Goal: Information Seeking & Learning: Compare options

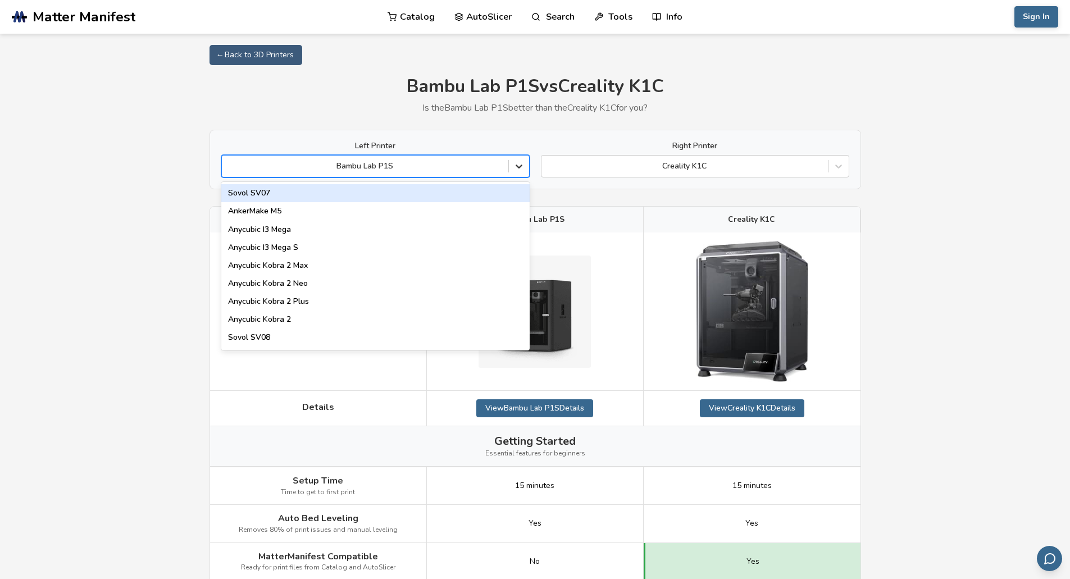
click at [518, 167] on icon at bounding box center [519, 167] width 7 height 4
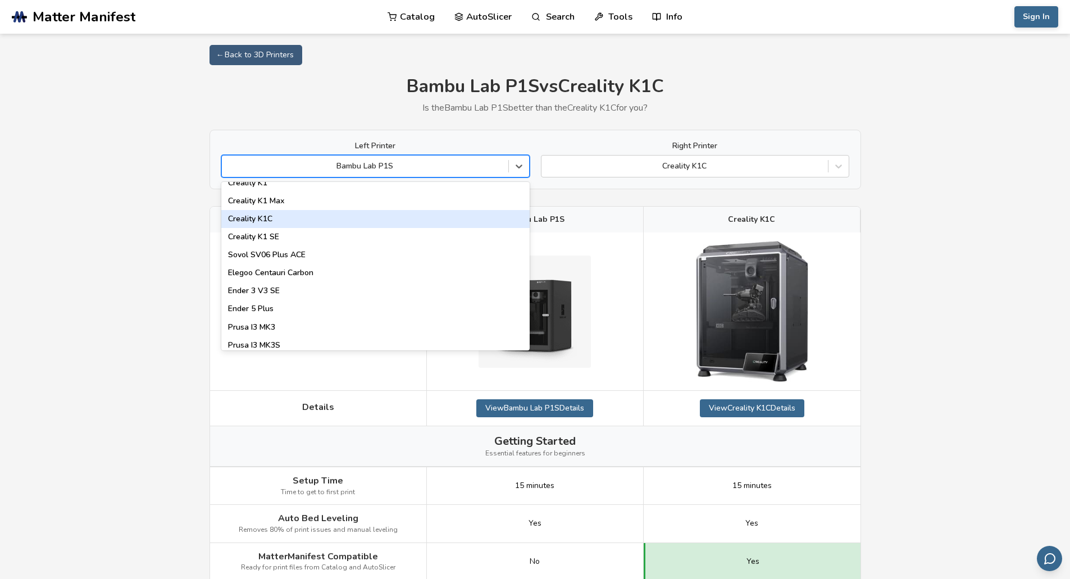
scroll to position [225, 0]
click at [316, 223] on div "Bambu Lab A1 Mini" at bounding box center [375, 221] width 308 height 18
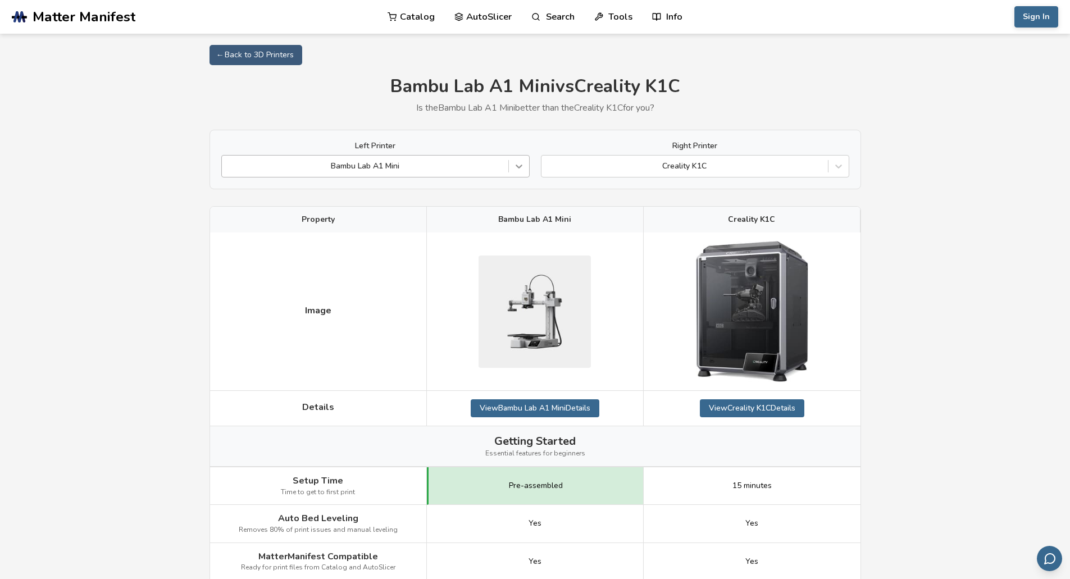
click at [520, 166] on icon at bounding box center [519, 166] width 11 height 11
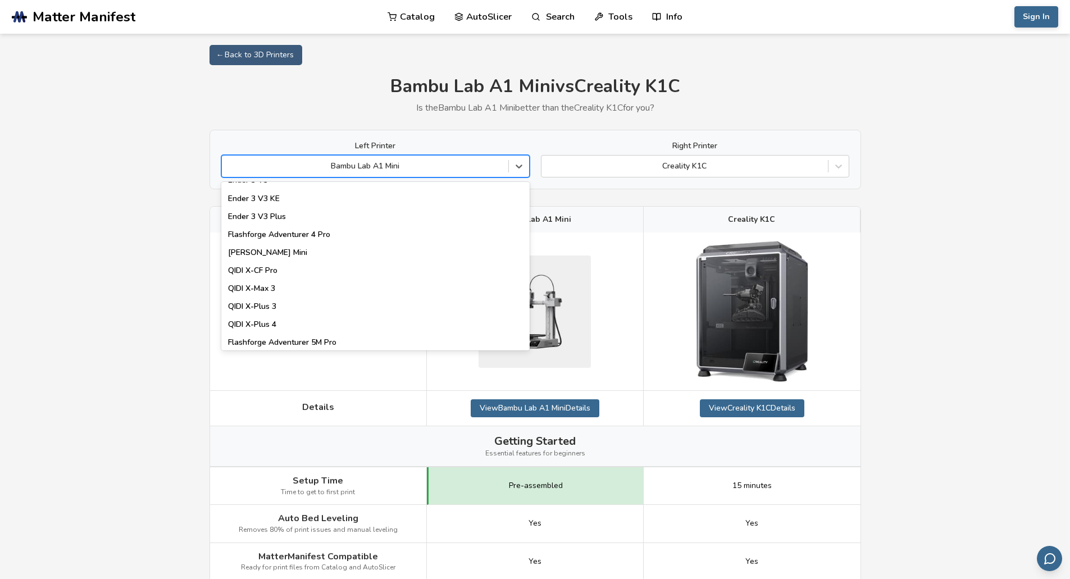
scroll to position [1441, 0]
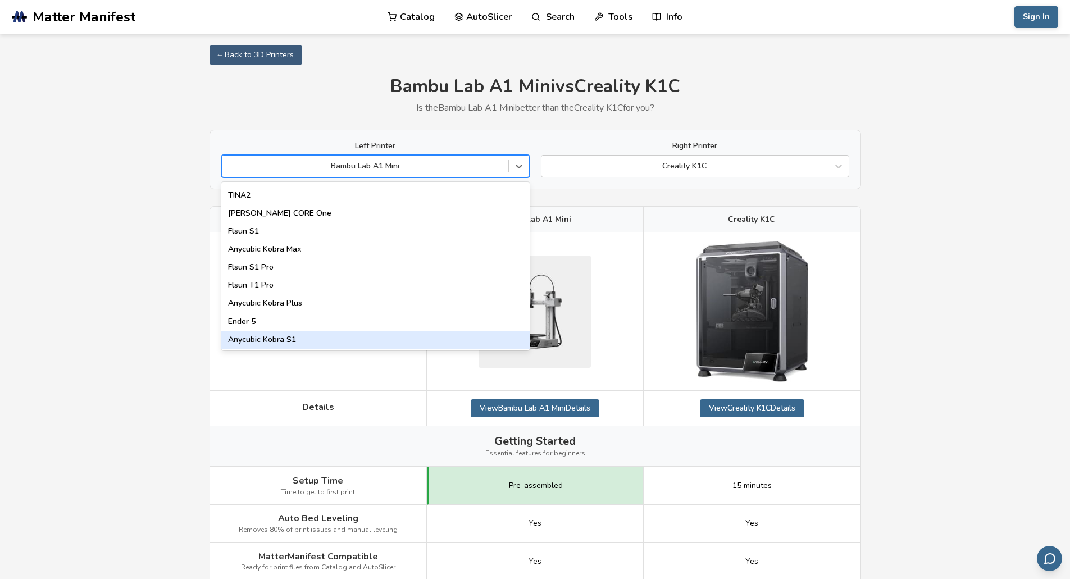
click at [317, 344] on div "Anycubic Kobra S1" at bounding box center [375, 340] width 308 height 18
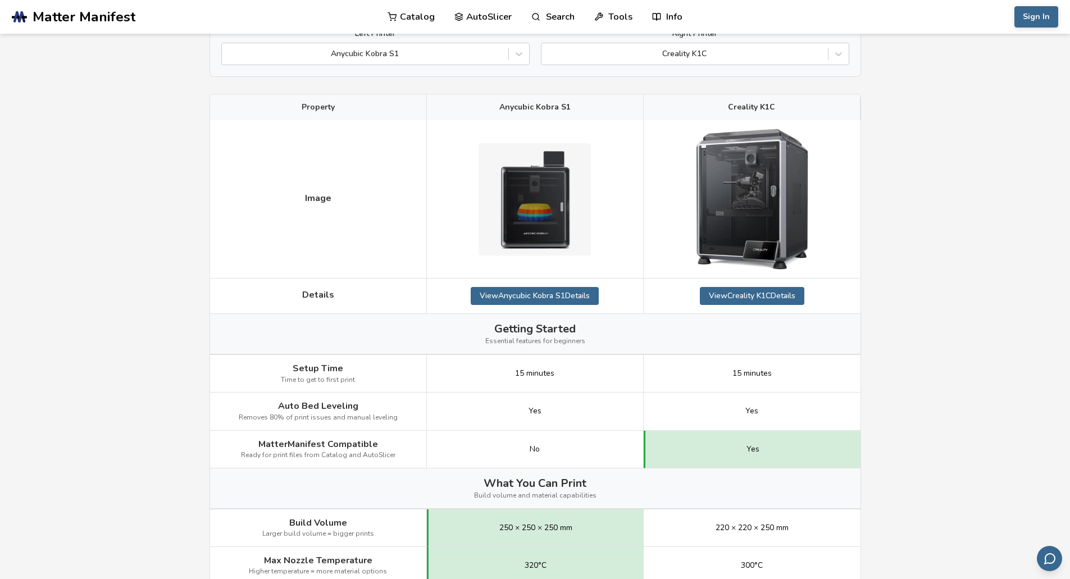
scroll to position [169, 0]
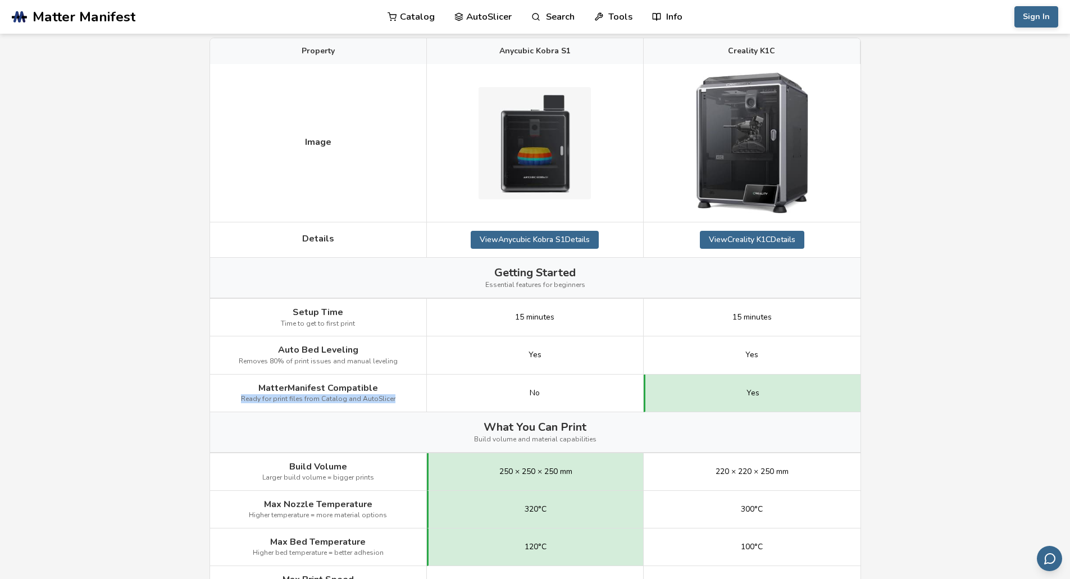
drag, startPoint x: 240, startPoint y: 398, endPoint x: 394, endPoint y: 401, distance: 154.5
click at [394, 401] on div "MatterManifest Compatible Ready for print files from Catalog and AutoSlicer" at bounding box center [318, 394] width 217 height 38
click at [391, 403] on div at bounding box center [391, 403] width 0 height 0
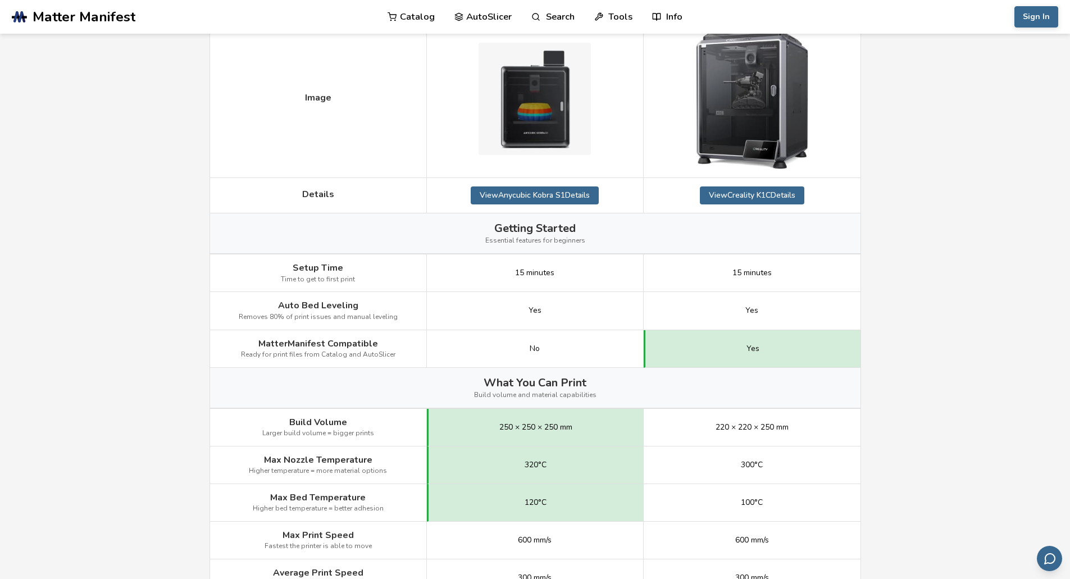
scroll to position [225, 0]
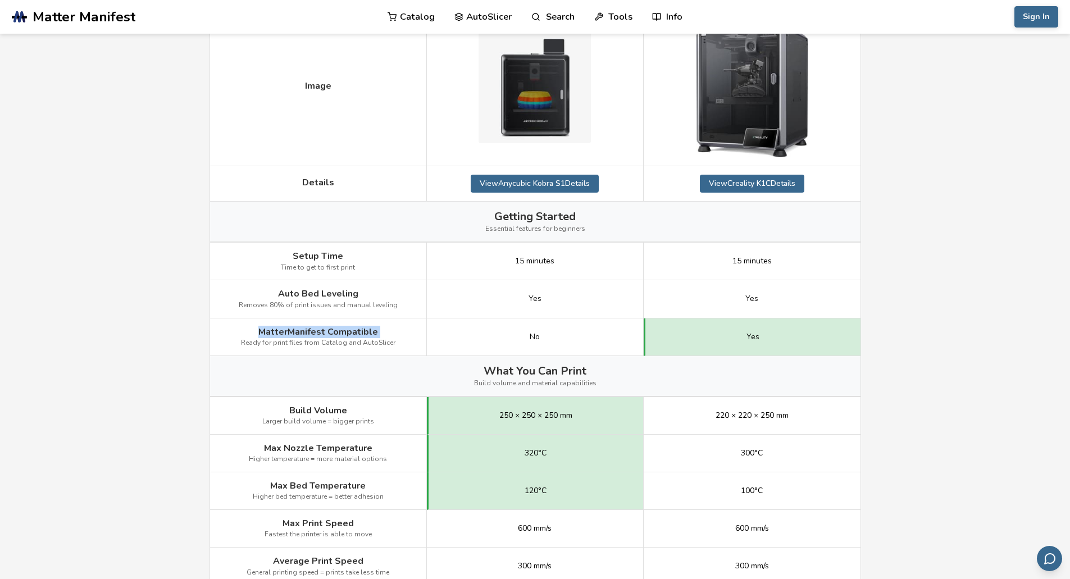
drag, startPoint x: 242, startPoint y: 334, endPoint x: 257, endPoint y: 326, distance: 17.1
click at [257, 326] on div "MatterManifest Compatible Ready for print files from Catalog and AutoSlicer" at bounding box center [318, 338] width 217 height 38
click at [261, 308] on div at bounding box center [261, 308] width 0 height 0
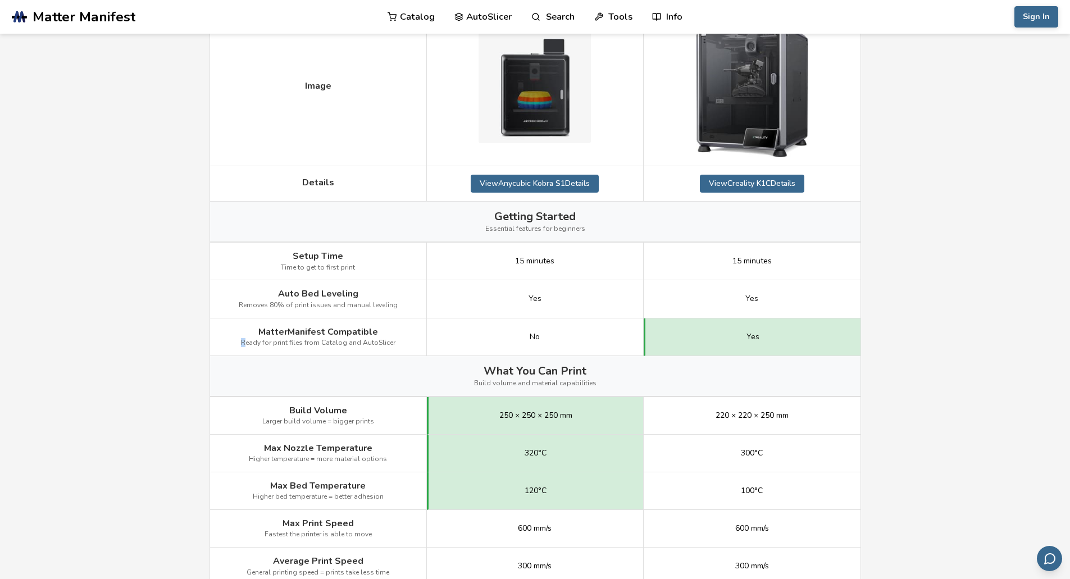
drag, startPoint x: 249, startPoint y: 331, endPoint x: 354, endPoint y: 330, distance: 105.1
click at [373, 332] on div "MatterManifest Compatible Ready for print files from Catalog and AutoSlicer" at bounding box center [318, 338] width 217 height 38
drag, startPoint x: 192, startPoint y: 327, endPoint x: 199, endPoint y: 328, distance: 7.9
click at [400, 342] on div "MatterManifest Compatible Ready for print files from Catalog and AutoSlicer" at bounding box center [318, 338] width 217 height 38
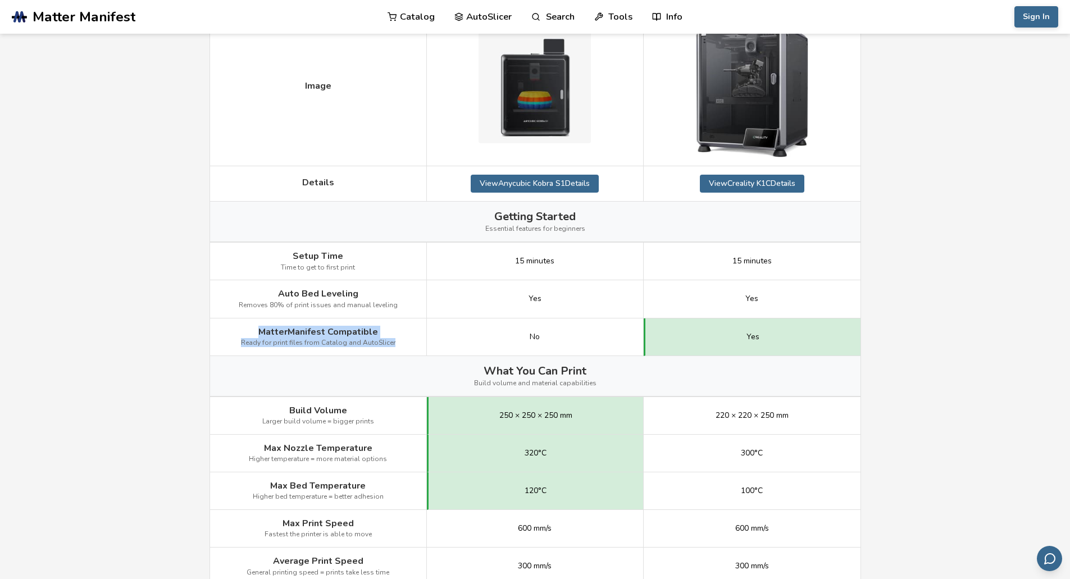
drag, startPoint x: 402, startPoint y: 343, endPoint x: 252, endPoint y: 329, distance: 150.7
click at [252, 329] on div "MatterManifest Compatible Ready for print files from Catalog and AutoSlicer" at bounding box center [318, 338] width 217 height 38
copy div "MatterManifest Compatible Ready for print files from Catalog and AutoSlicer"
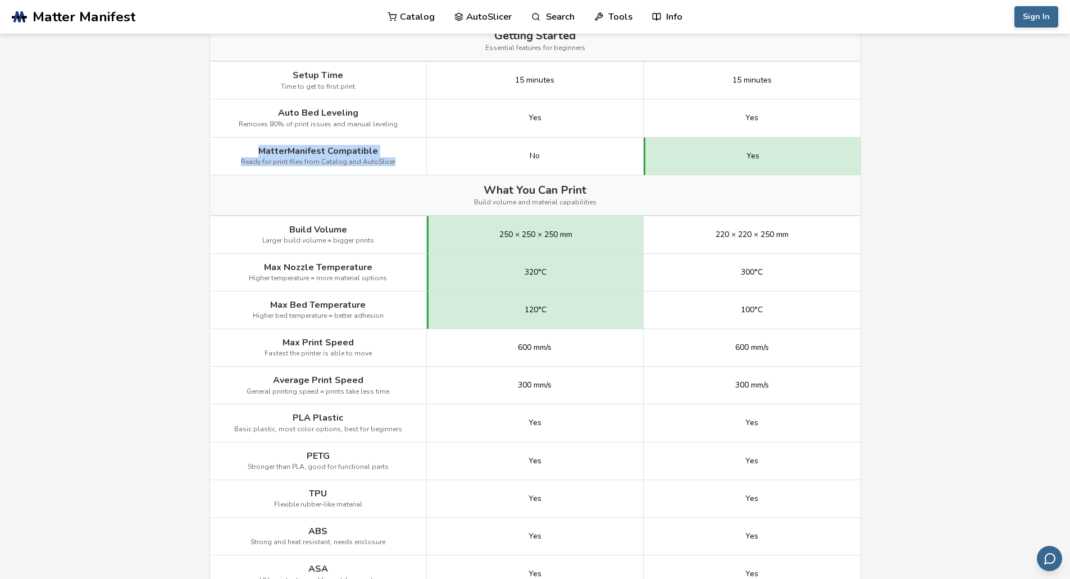
scroll to position [337, 0]
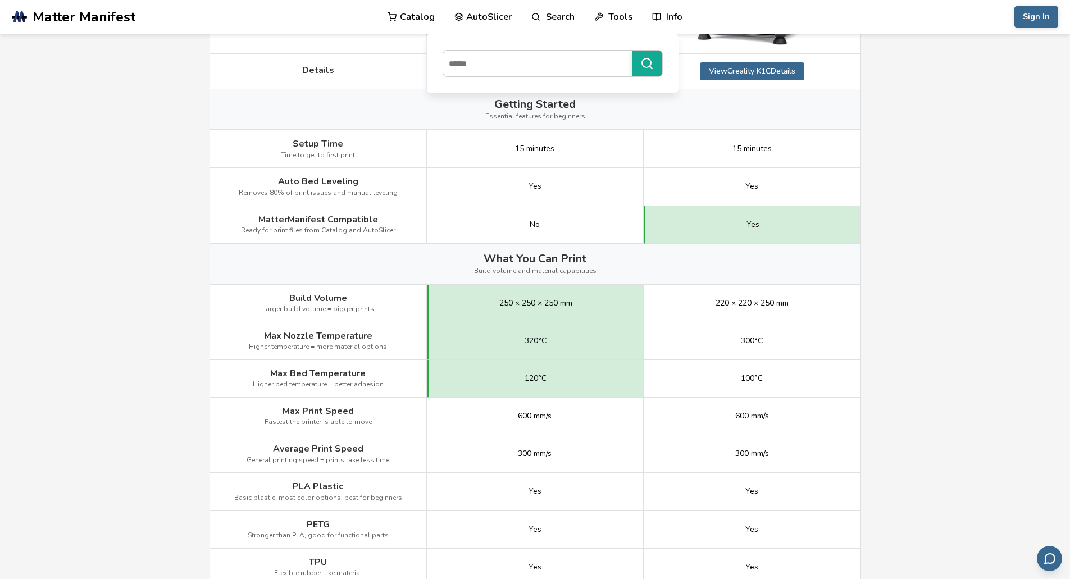
click at [896, 157] on main "← Back to 3D Printers Anycubic Kobra S1 vs Creality K1C Is the Anycubic Kobra S…" at bounding box center [535, 552] width 1070 height 1779
drag, startPoint x: 259, startPoint y: 216, endPoint x: 380, endPoint y: 215, distance: 120.8
click at [380, 215] on div "MatterManifest Compatible Ready for print files from Catalog and AutoSlicer" at bounding box center [318, 225] width 217 height 38
copy span "MatterManifest Compatible"
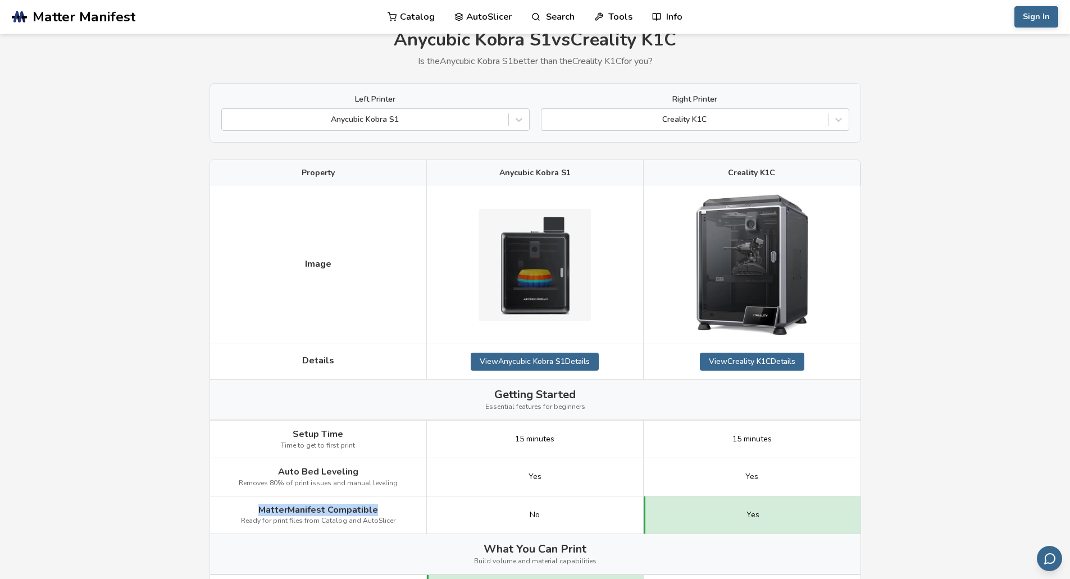
scroll to position [0, 0]
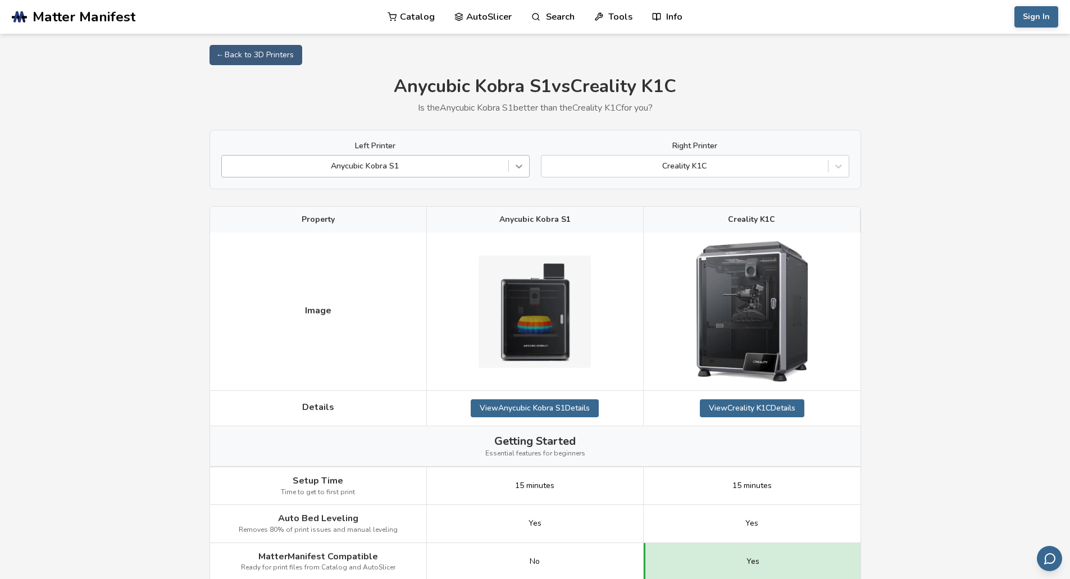
click at [515, 166] on icon at bounding box center [519, 166] width 11 height 11
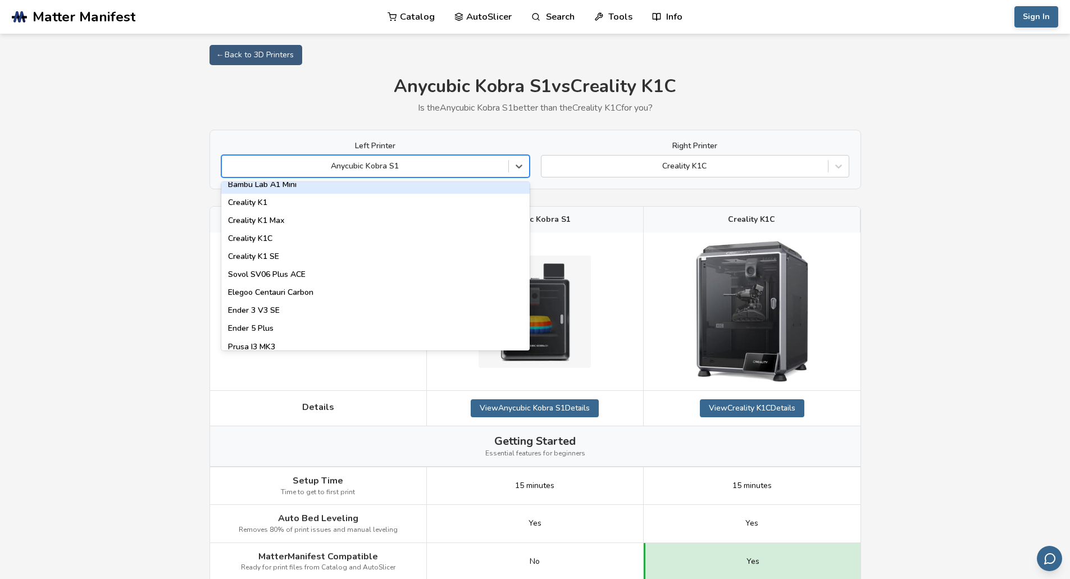
scroll to position [281, 0]
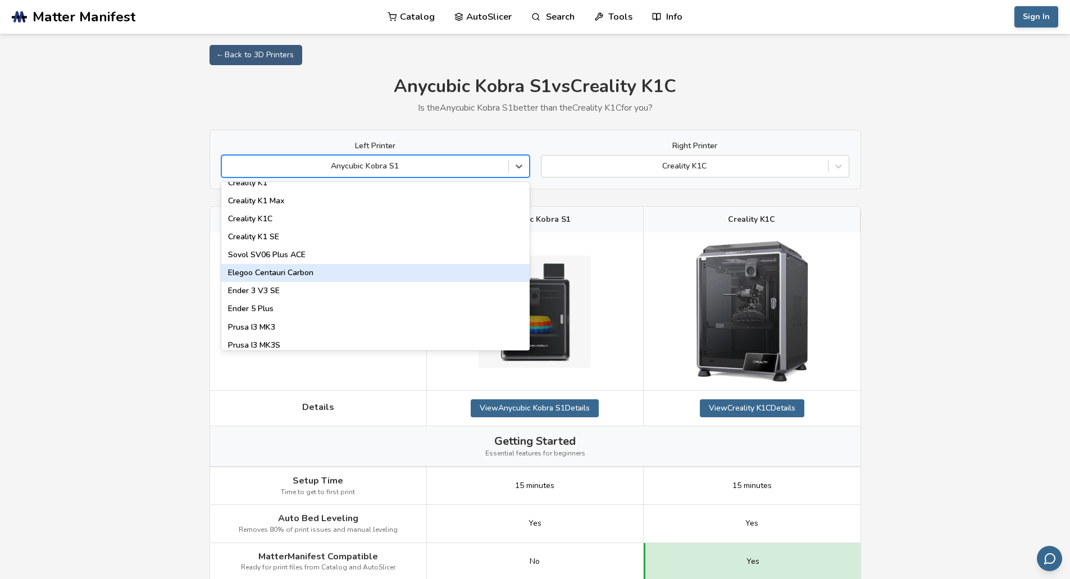
click at [322, 272] on div "Elegoo Centauri Carbon" at bounding box center [375, 273] width 308 height 18
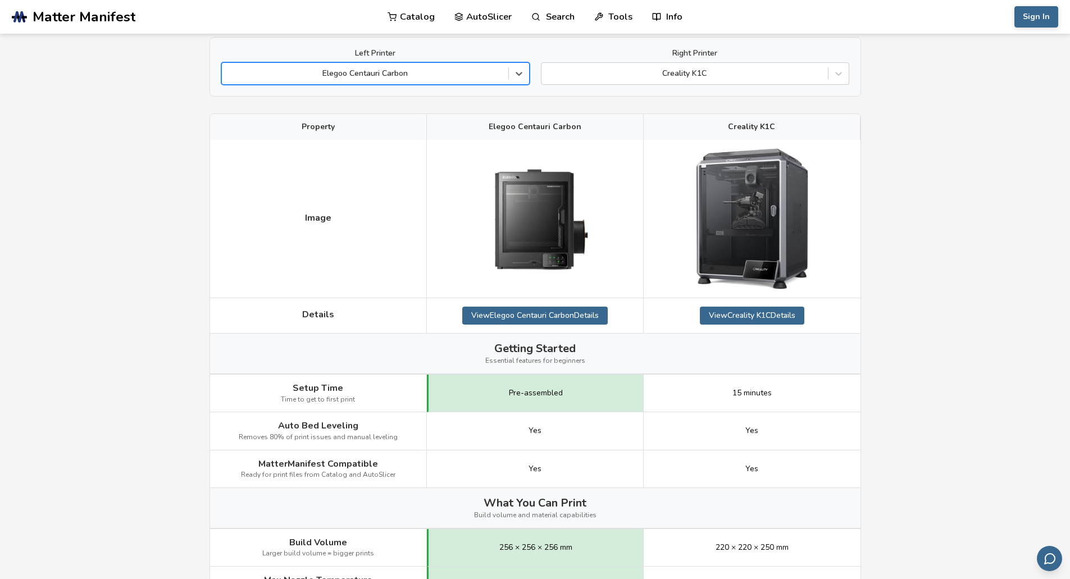
scroll to position [112, 0]
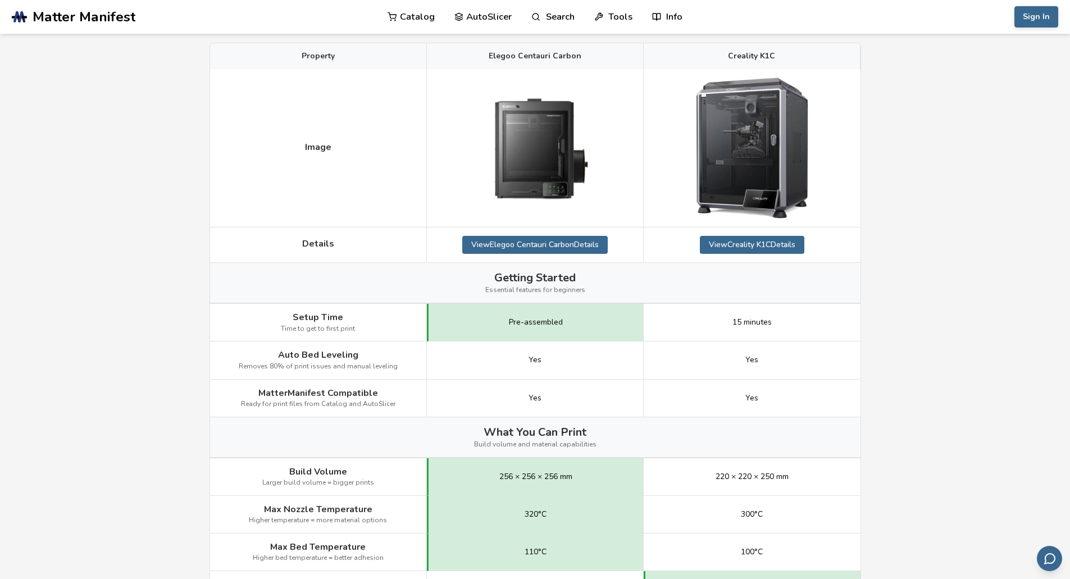
scroll to position [112, 0]
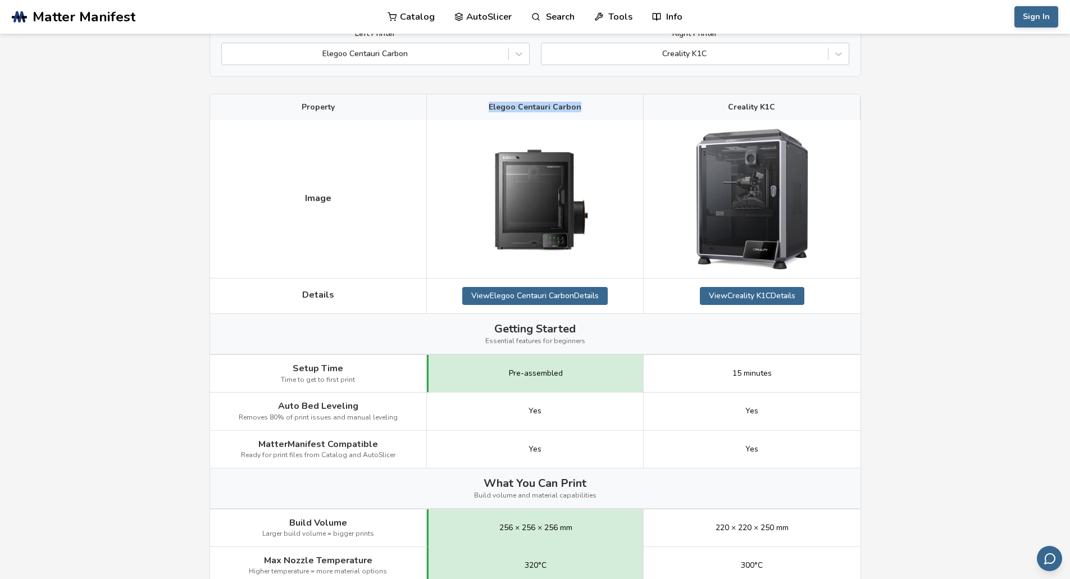
drag, startPoint x: 489, startPoint y: 107, endPoint x: 580, endPoint y: 107, distance: 91.0
click at [580, 107] on div "Elegoo Centauri Carbon" at bounding box center [535, 107] width 217 height 26
copy span "Elegoo Centauri Carbon"
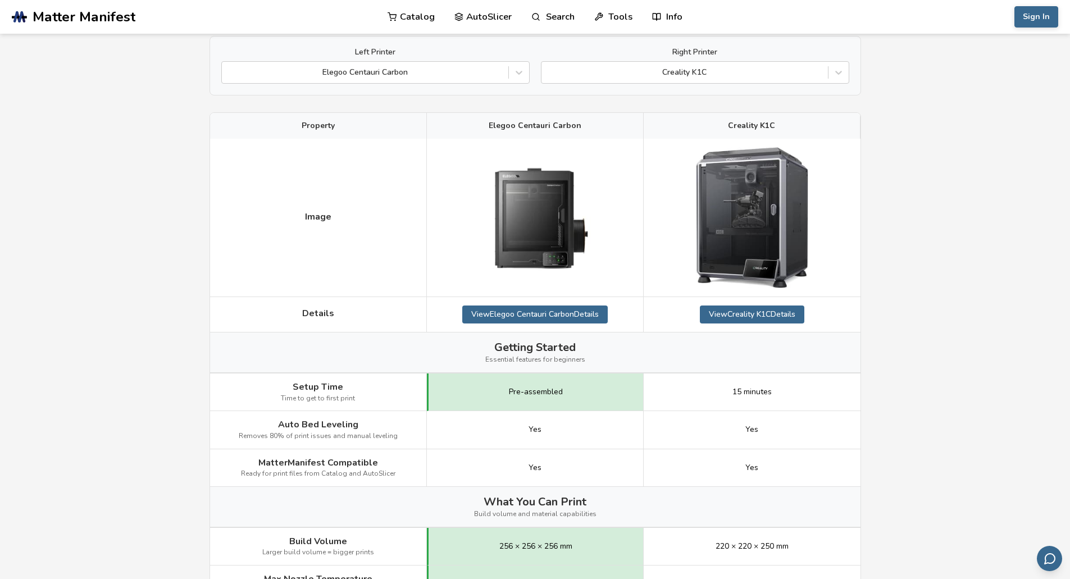
scroll to position [0, 0]
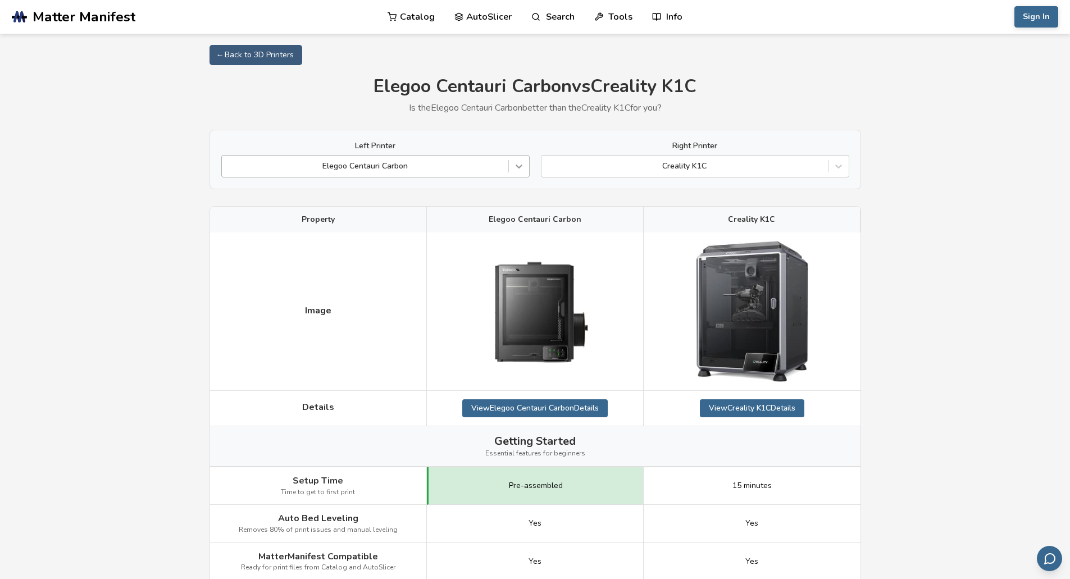
click at [520, 165] on icon at bounding box center [519, 166] width 11 height 11
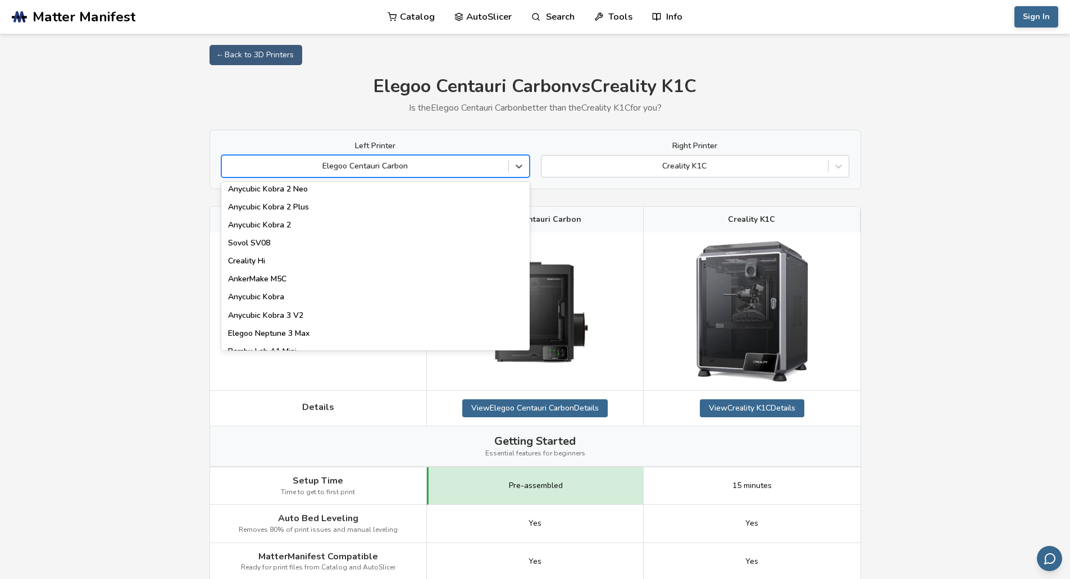
scroll to position [112, 0]
click at [450, 229] on div "Sovol SV08" at bounding box center [375, 225] width 308 height 18
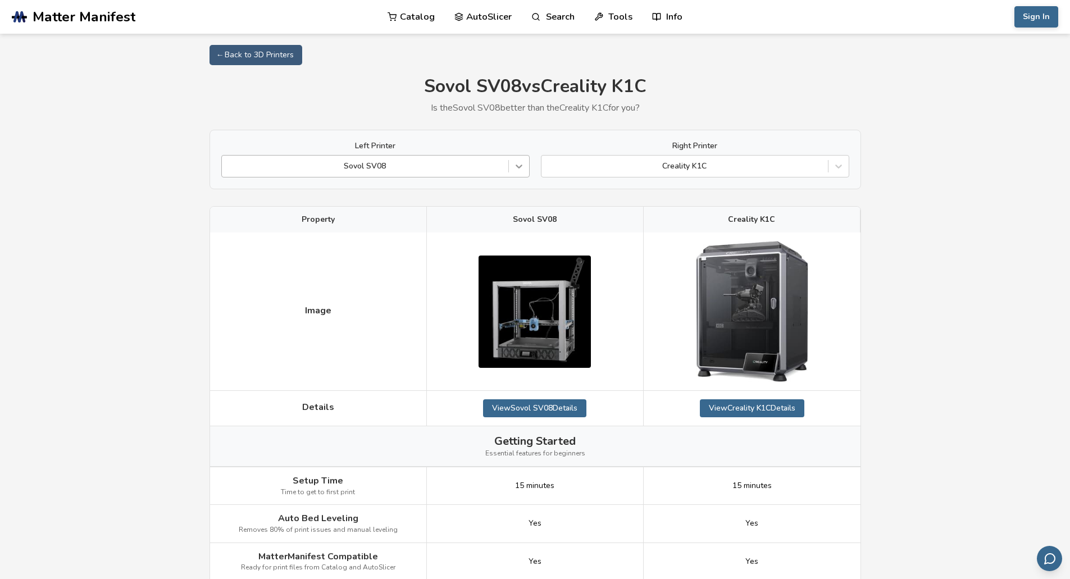
click at [518, 165] on icon at bounding box center [519, 166] width 11 height 11
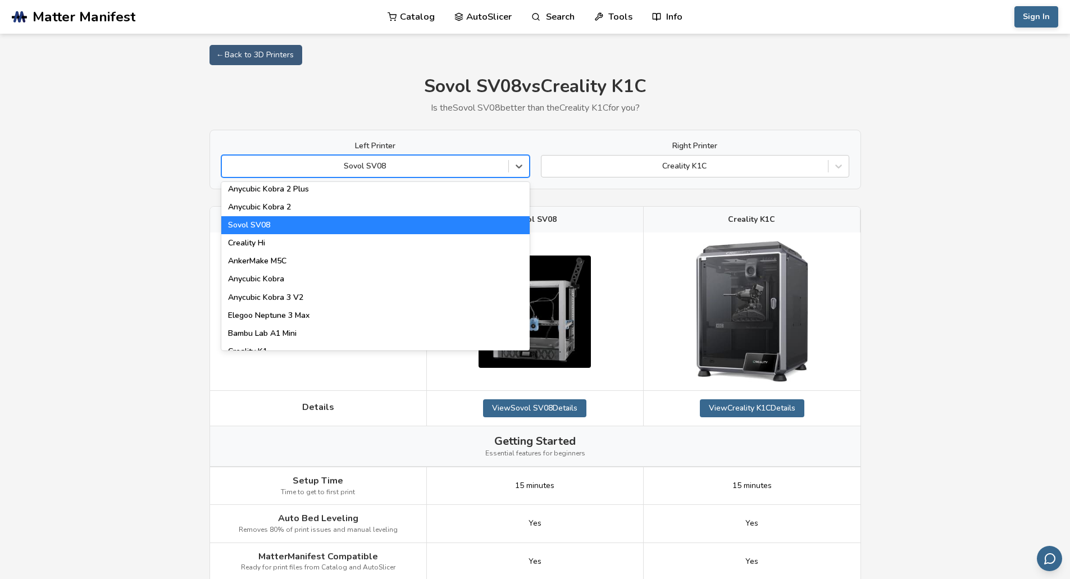
scroll to position [169, 0]
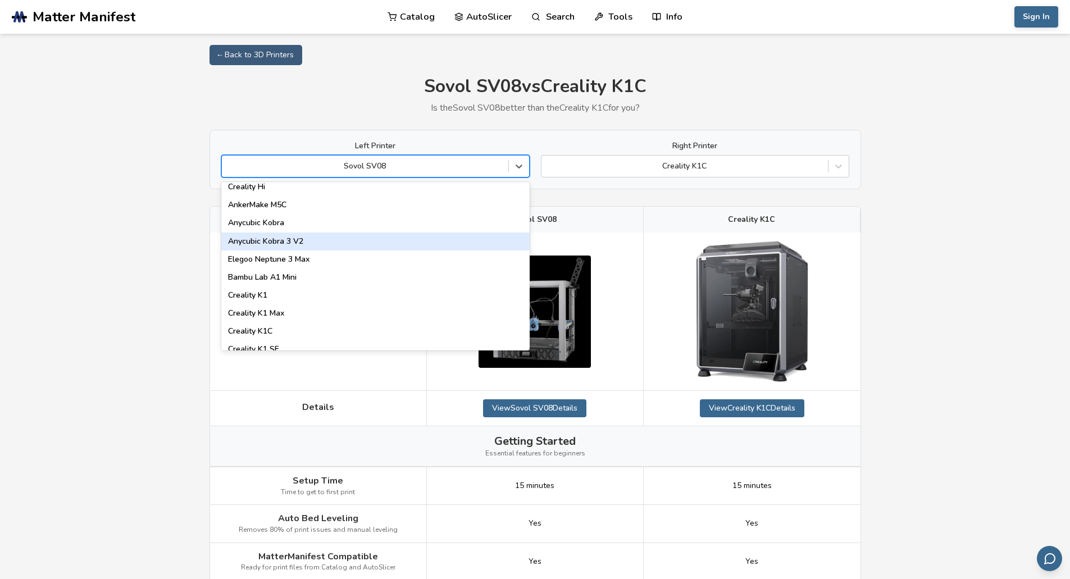
click at [421, 235] on div "Anycubic Kobra 3 V2" at bounding box center [375, 242] width 308 height 18
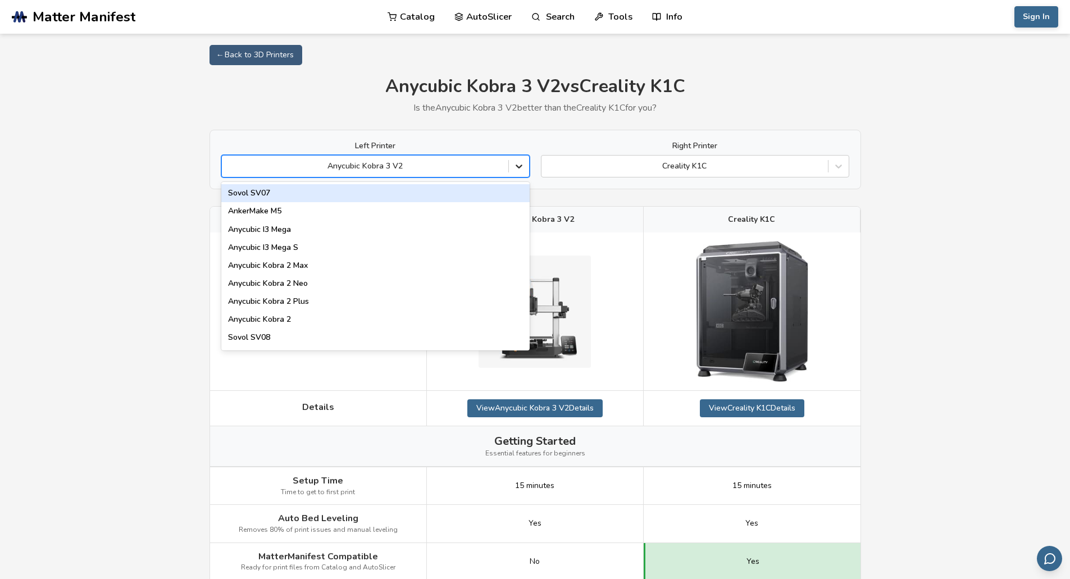
click at [520, 168] on icon at bounding box center [519, 167] width 7 height 4
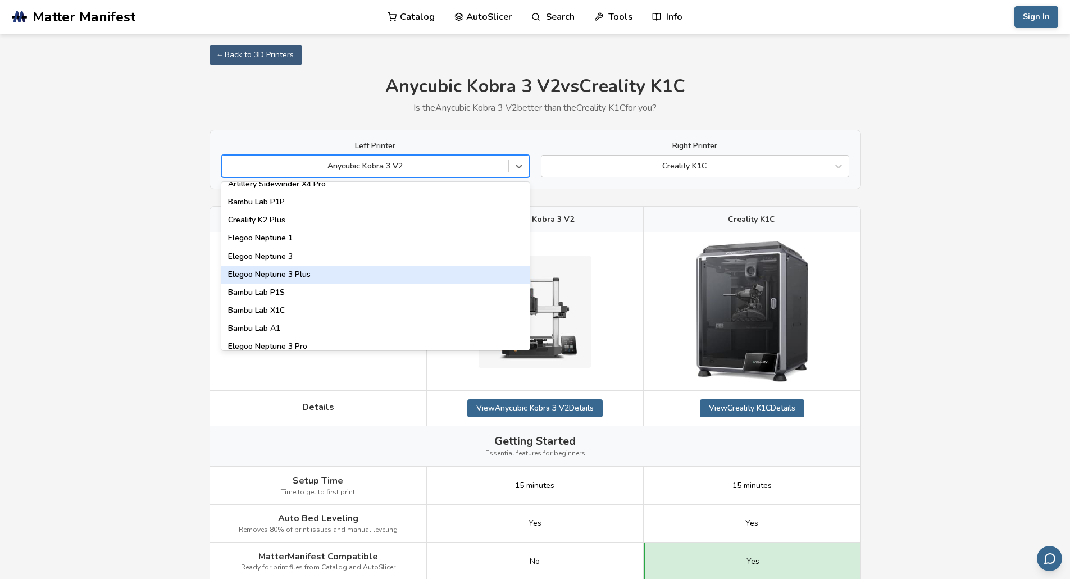
scroll to position [787, 0]
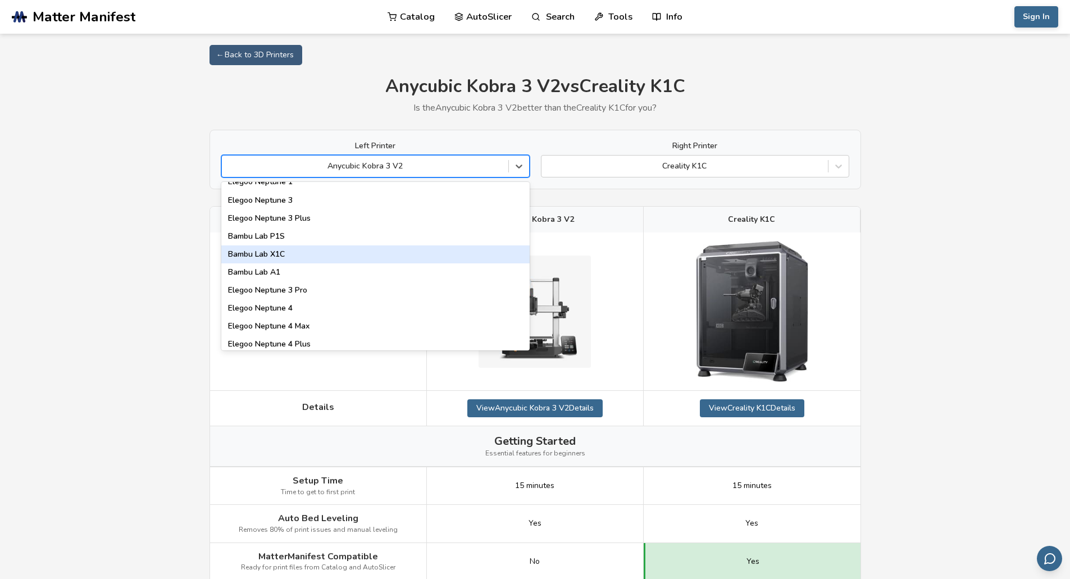
click at [413, 249] on div "Bambu Lab X1C" at bounding box center [375, 255] width 308 height 18
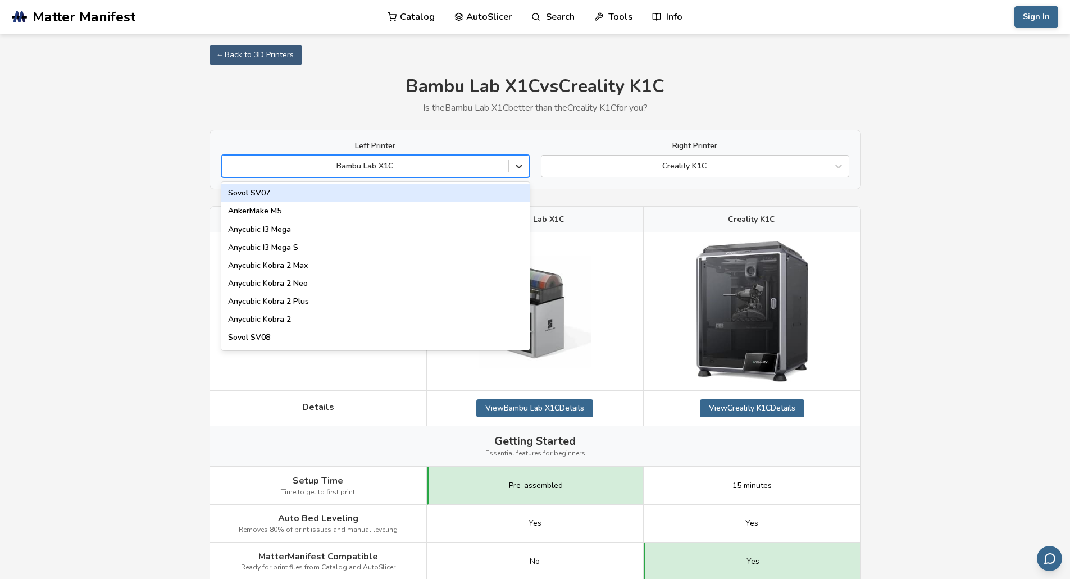
click at [525, 166] on div at bounding box center [519, 166] width 20 height 20
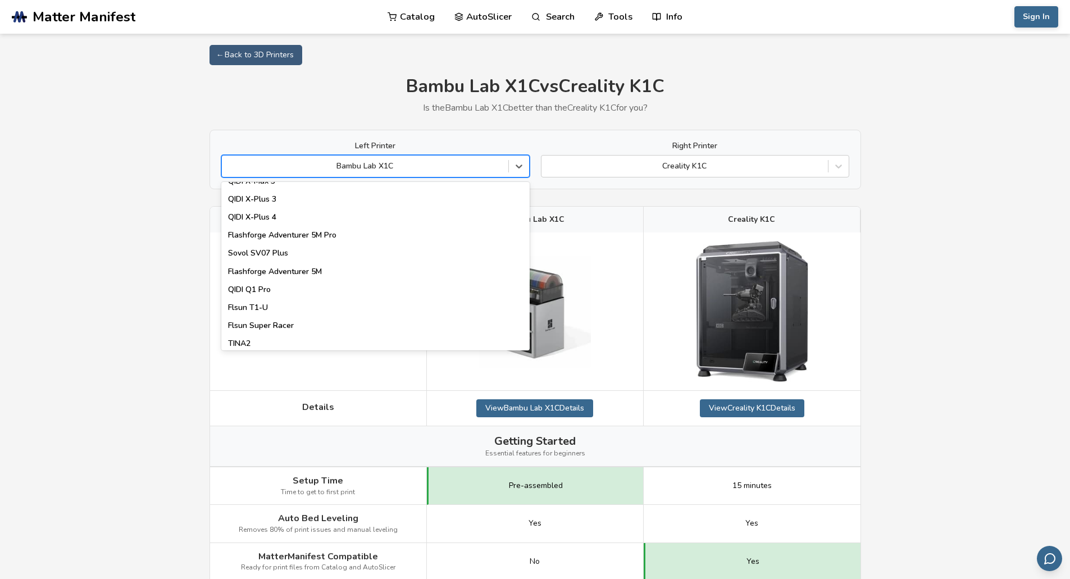
scroll to position [1441, 0]
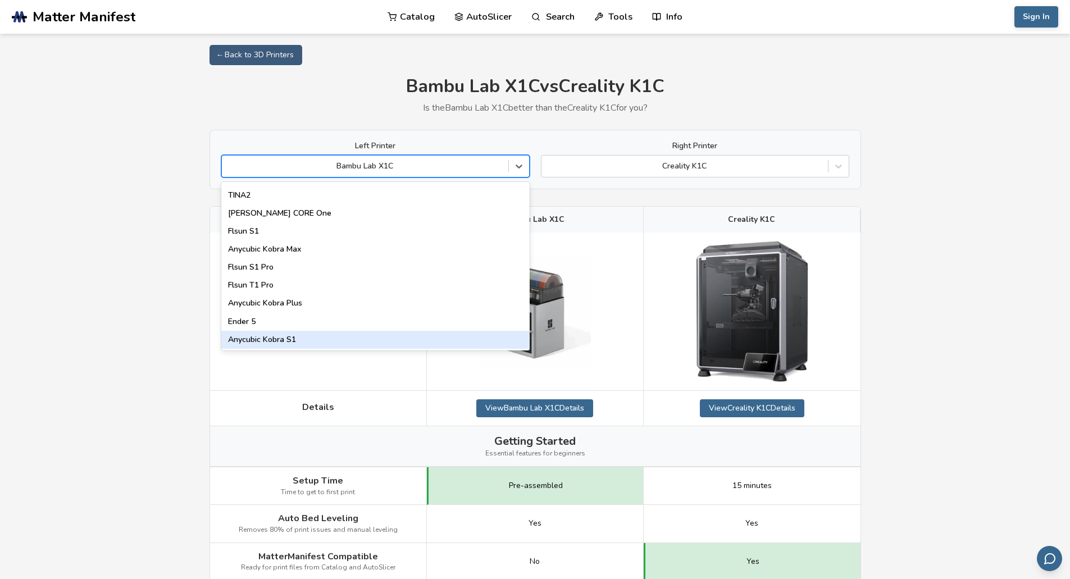
click at [419, 338] on div "Anycubic Kobra S1" at bounding box center [375, 340] width 308 height 18
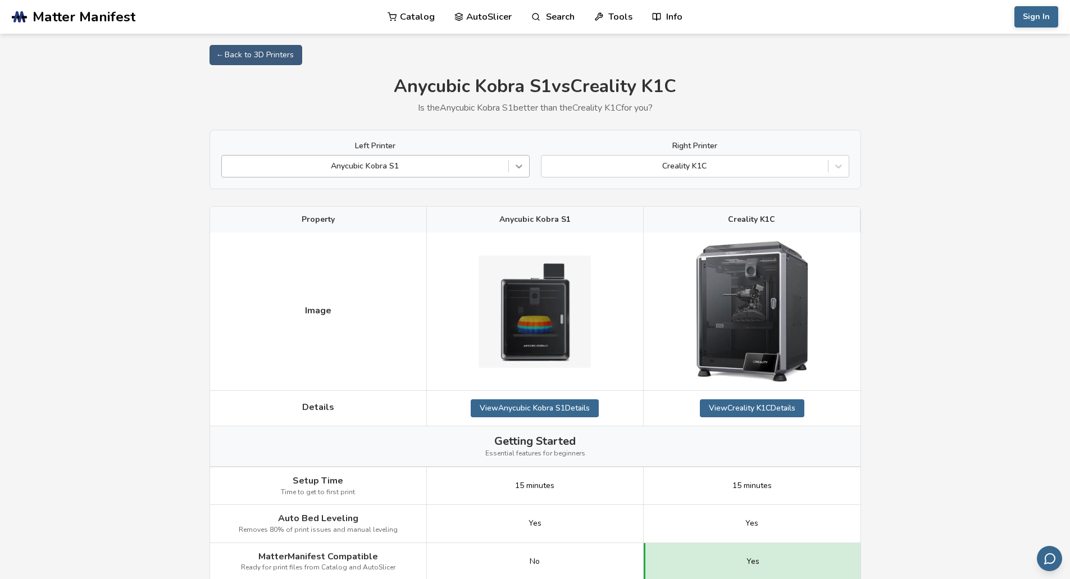
click at [520, 170] on icon at bounding box center [519, 166] width 11 height 11
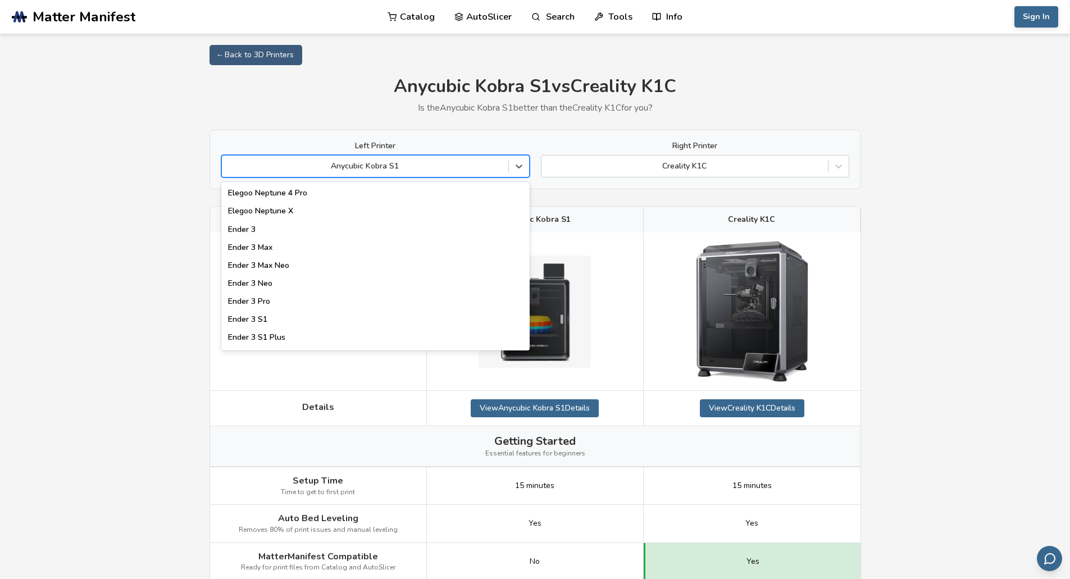
scroll to position [955, 0]
click at [415, 225] on div "Ender 3" at bounding box center [375, 230] width 308 height 18
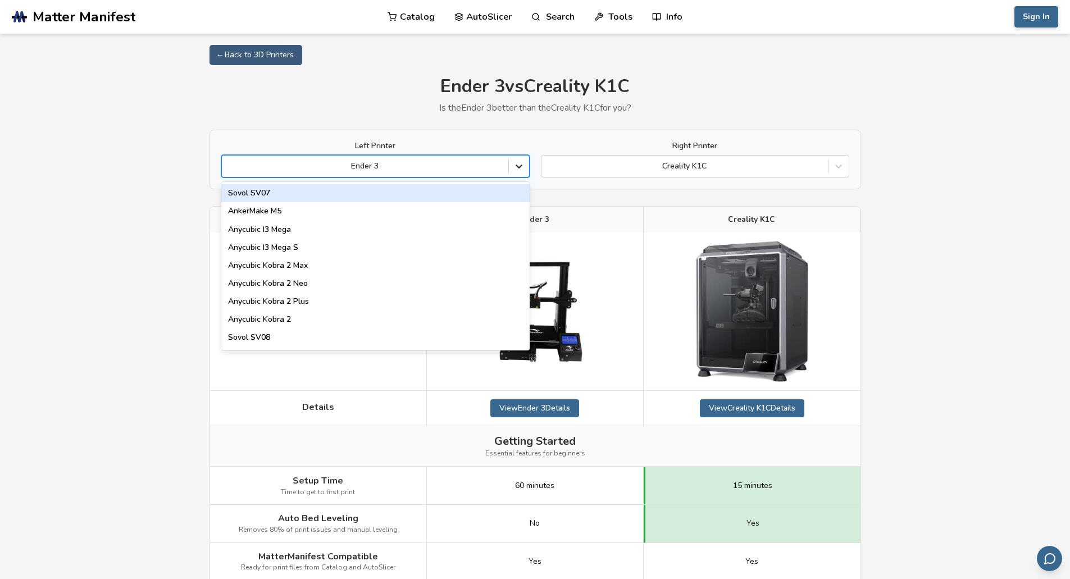
click at [522, 166] on icon at bounding box center [519, 166] width 11 height 11
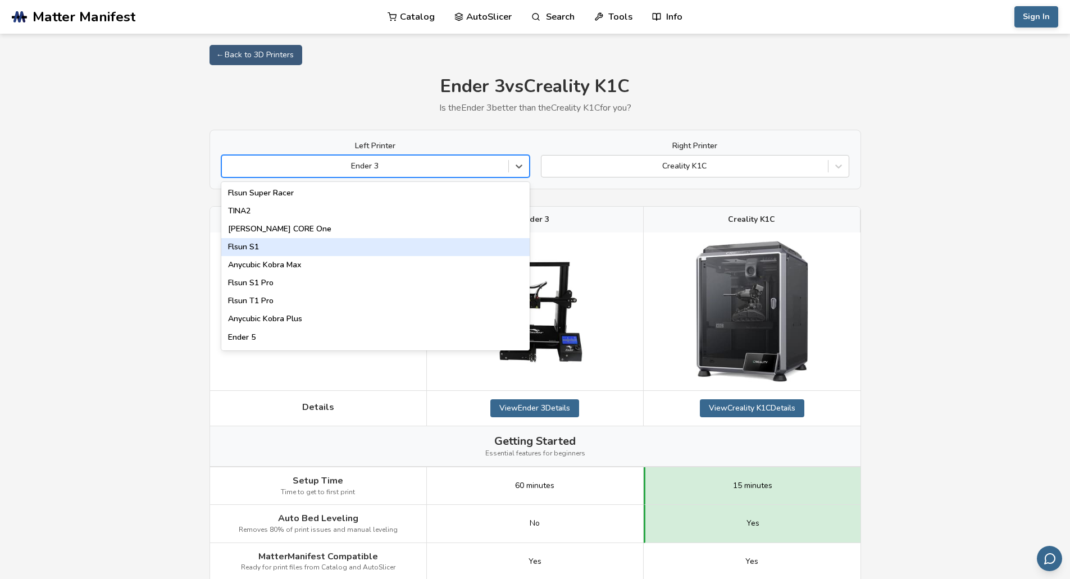
scroll to position [1441, 0]
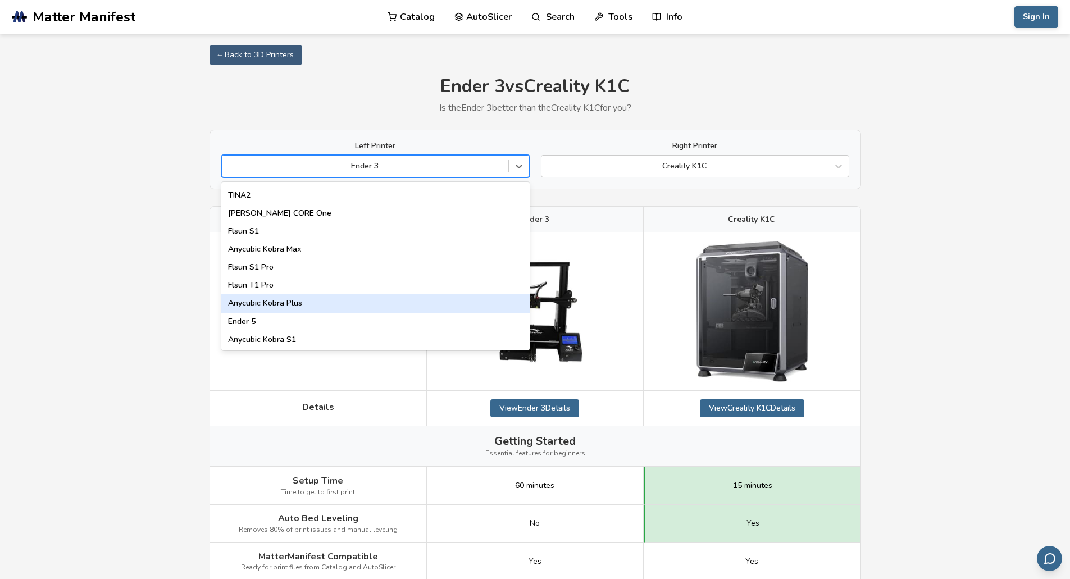
click at [403, 303] on div "Anycubic Kobra Plus" at bounding box center [375, 303] width 308 height 18
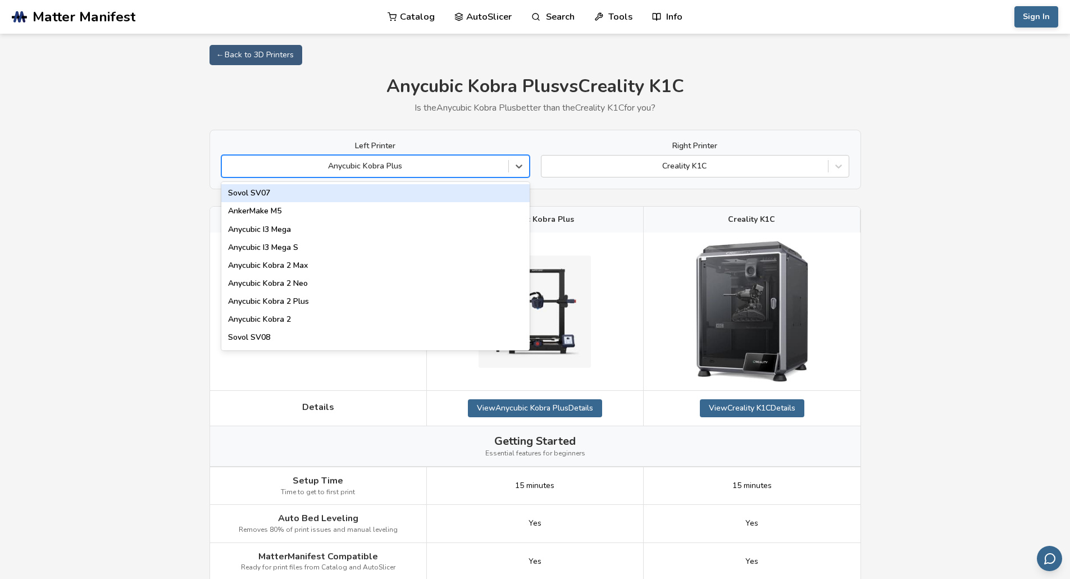
click at [343, 170] on div at bounding box center [365, 166] width 275 height 11
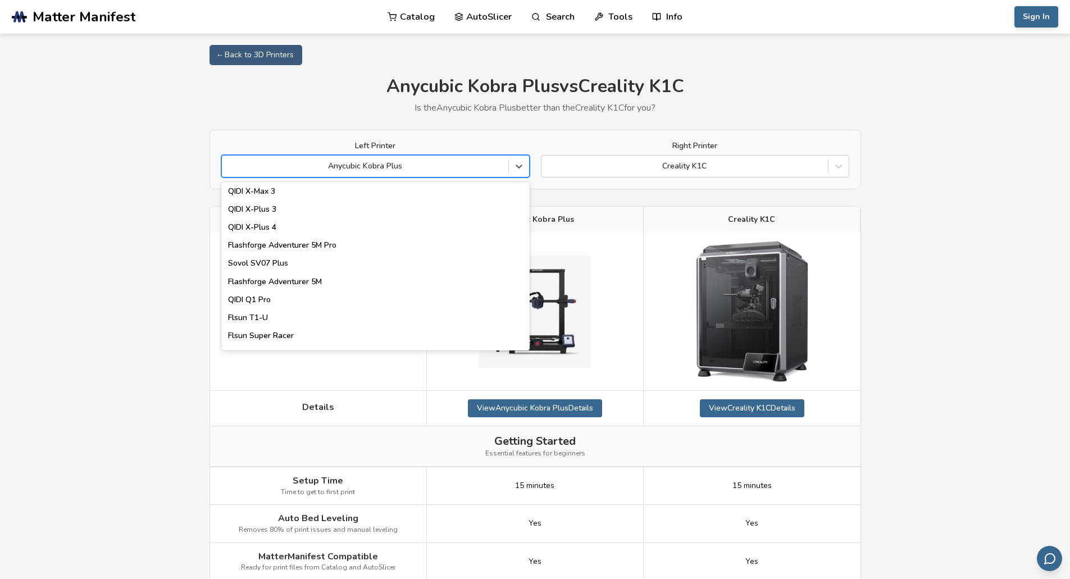
scroll to position [1270, 0]
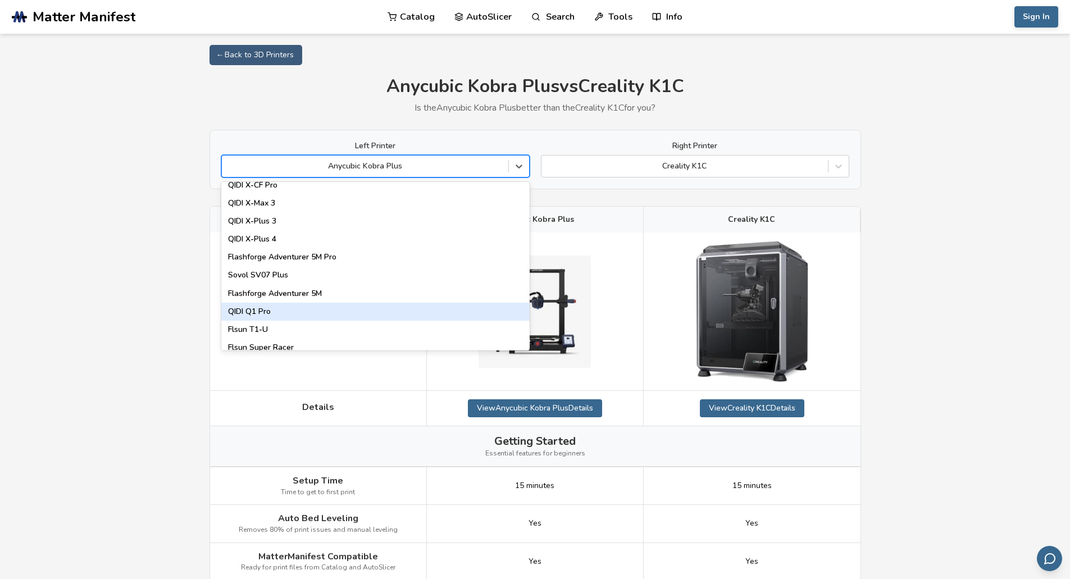
click at [424, 311] on div "QIDI Q1 Pro" at bounding box center [375, 312] width 308 height 18
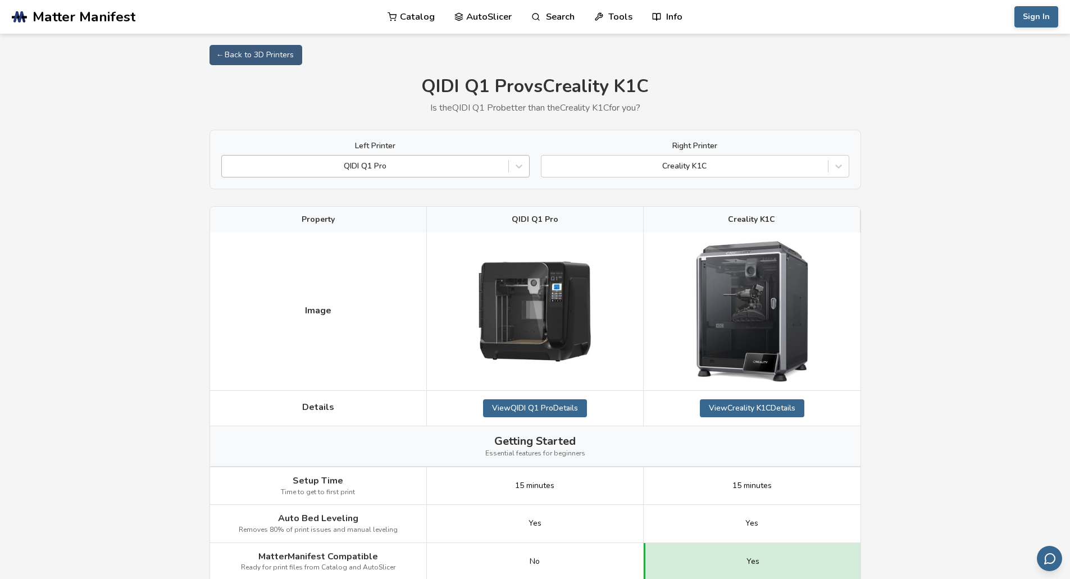
click at [346, 170] on div at bounding box center [365, 166] width 275 height 11
click at [523, 168] on icon at bounding box center [519, 166] width 11 height 11
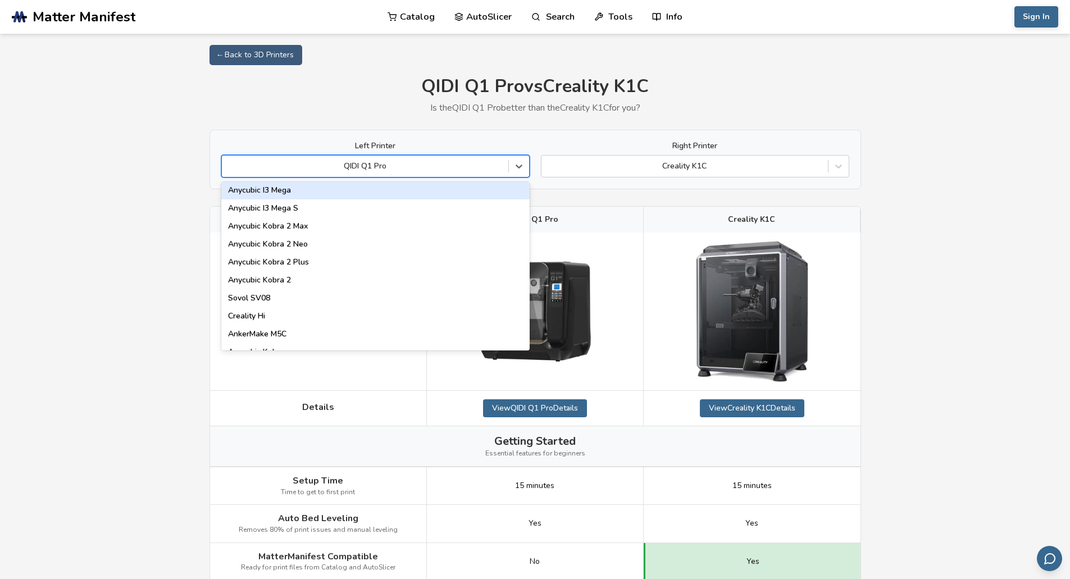
scroll to position [56, 0]
click at [520, 169] on icon at bounding box center [519, 166] width 11 height 11
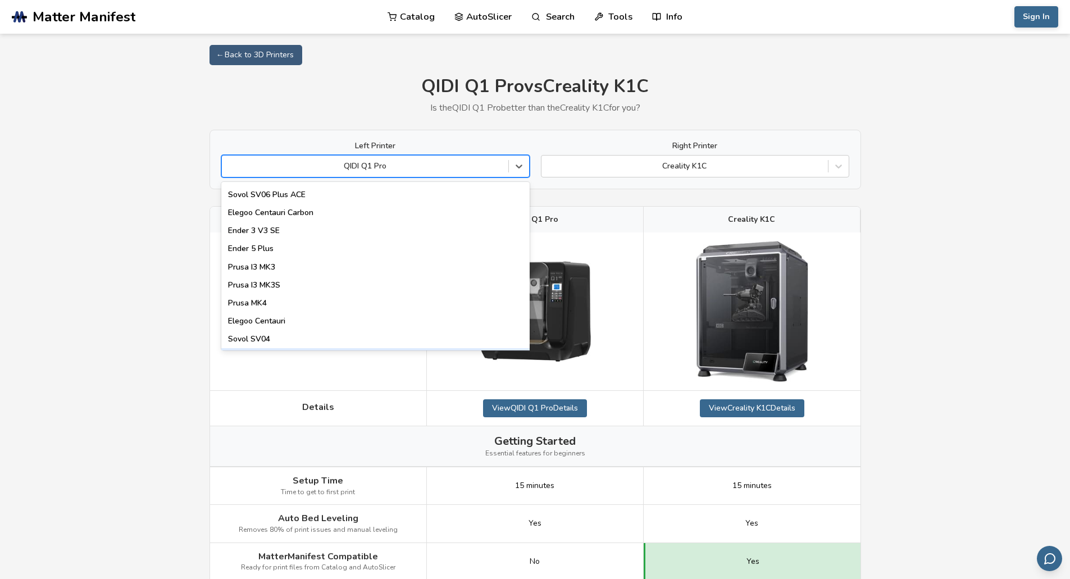
scroll to position [281, 0]
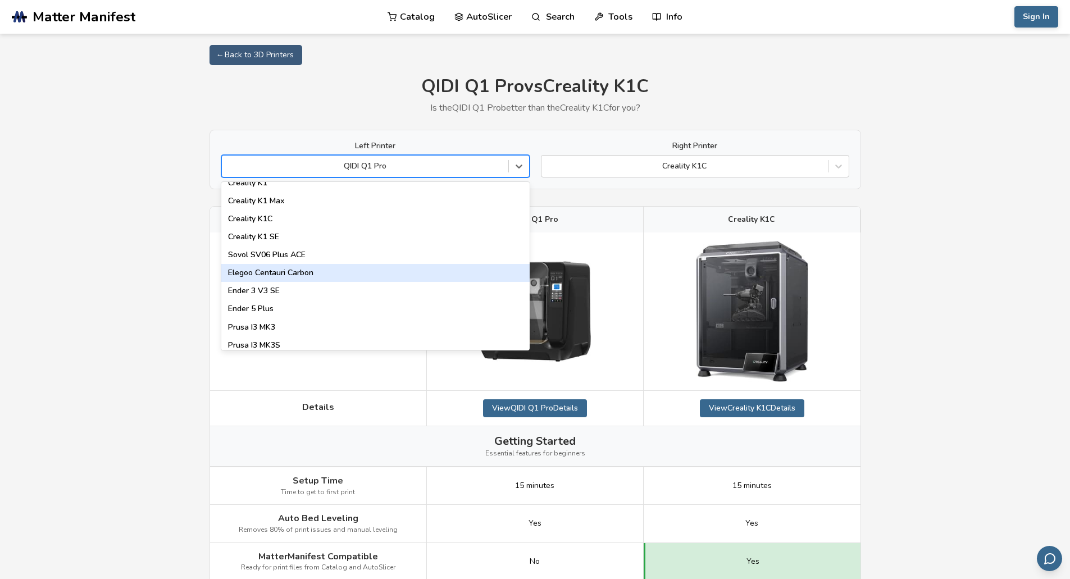
click at [312, 272] on div "Elegoo Centauri Carbon" at bounding box center [375, 273] width 308 height 18
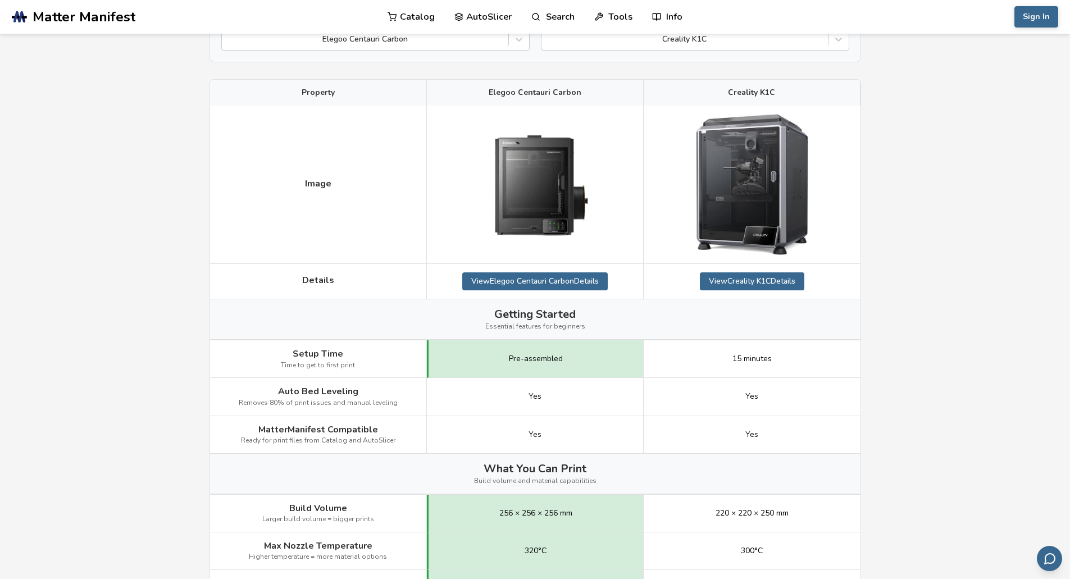
scroll to position [90, 0]
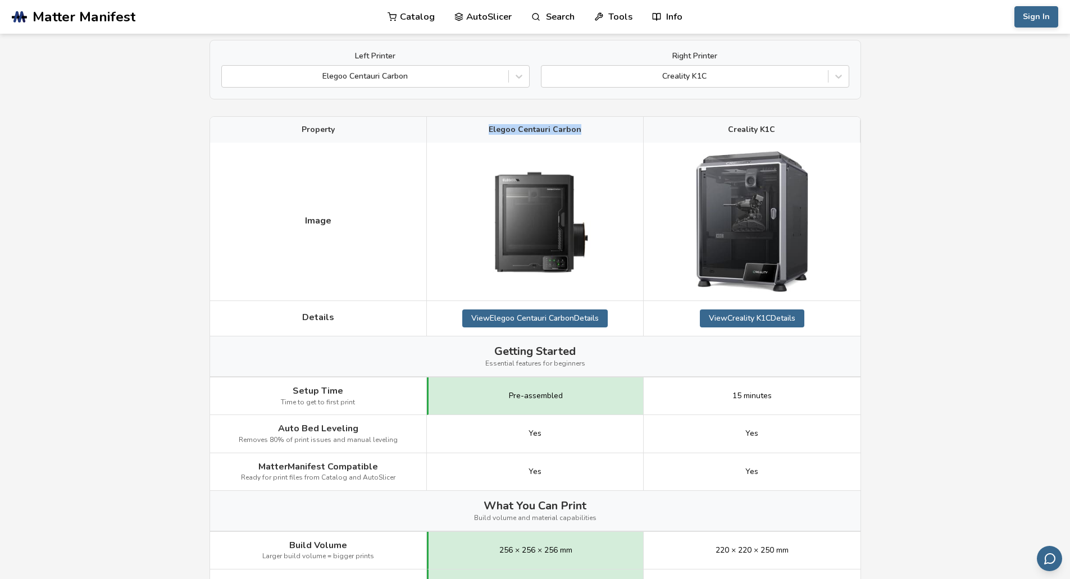
drag, startPoint x: 542, startPoint y: 125, endPoint x: 480, endPoint y: 118, distance: 62.7
click at [480, 118] on div "Elegoo Centauri Carbon" at bounding box center [535, 130] width 217 height 26
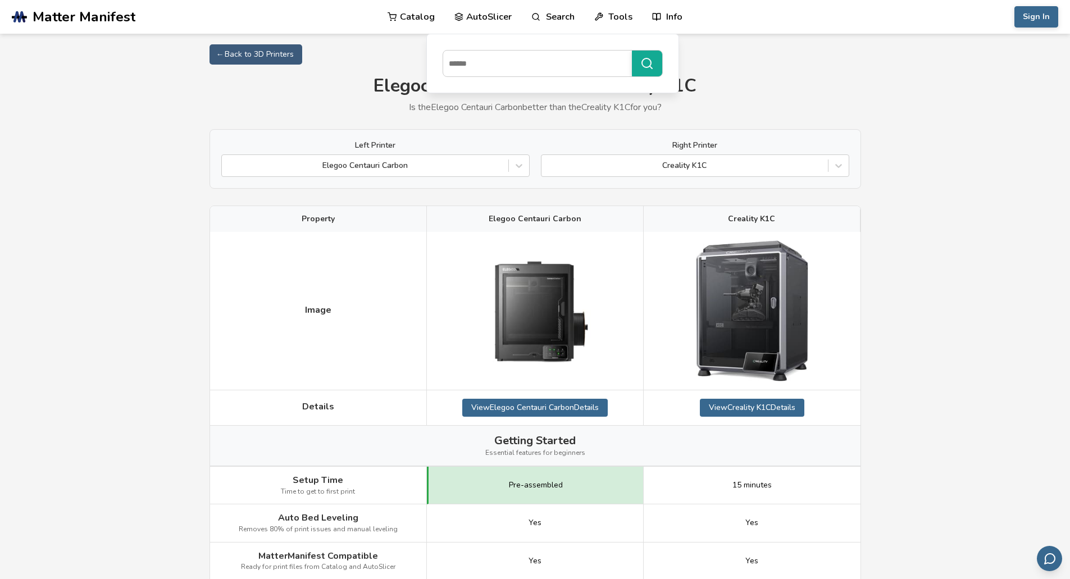
scroll to position [0, 0]
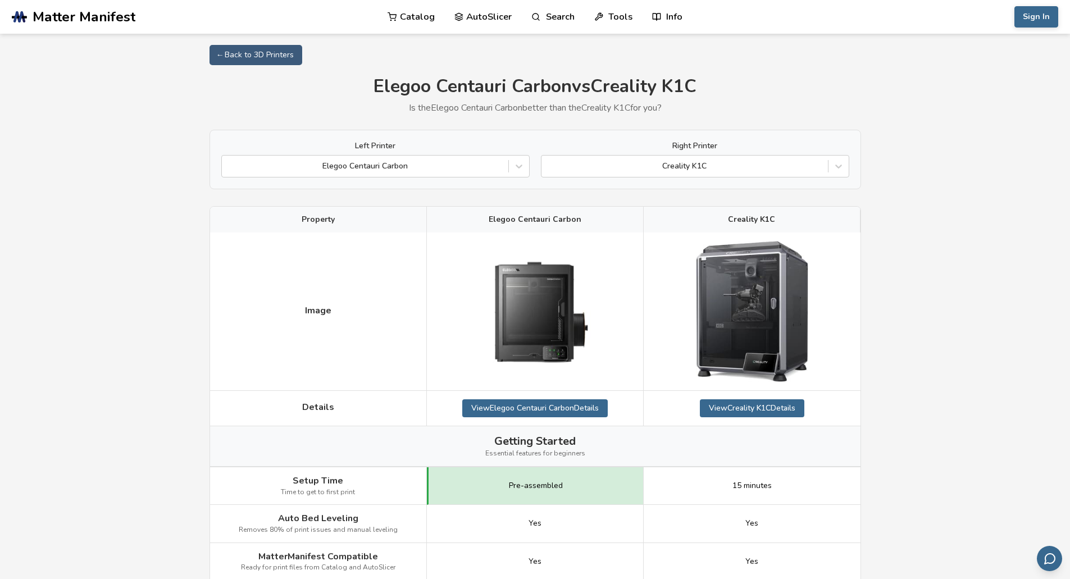
click at [762, 82] on h1 "Elegoo Centauri Carbon vs Creality K1C" at bounding box center [536, 86] width 652 height 21
drag, startPoint x: 371, startPoint y: 85, endPoint x: 569, endPoint y: 89, distance: 197.2
click at [569, 89] on h1 "Elegoo Centauri Carbon vs Creality K1C" at bounding box center [536, 86] width 652 height 21
copy h1 "Elegoo Centauri Carbon"
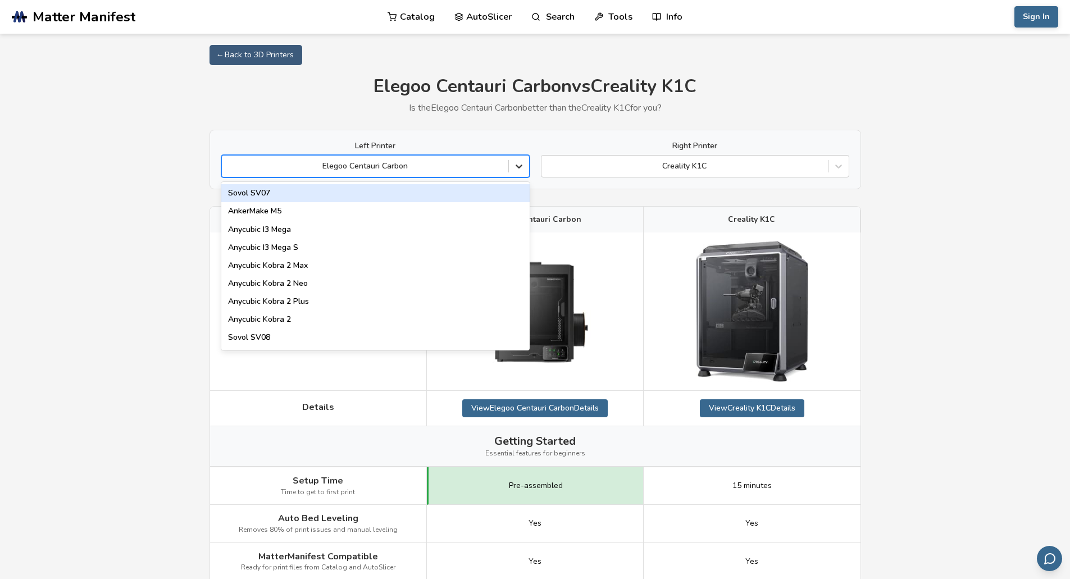
click at [521, 169] on icon at bounding box center [519, 166] width 11 height 11
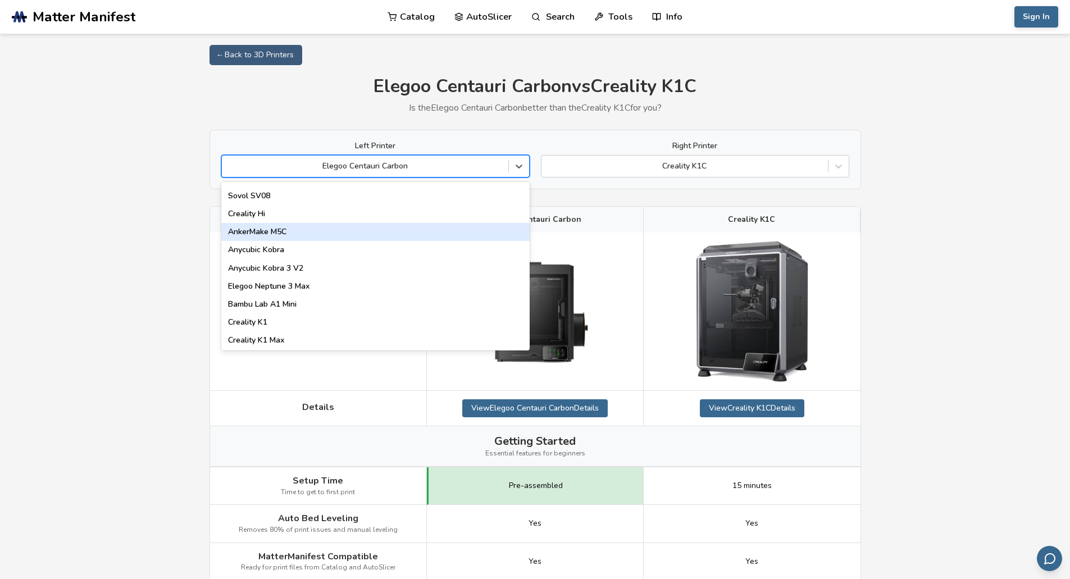
scroll to position [205, 0]
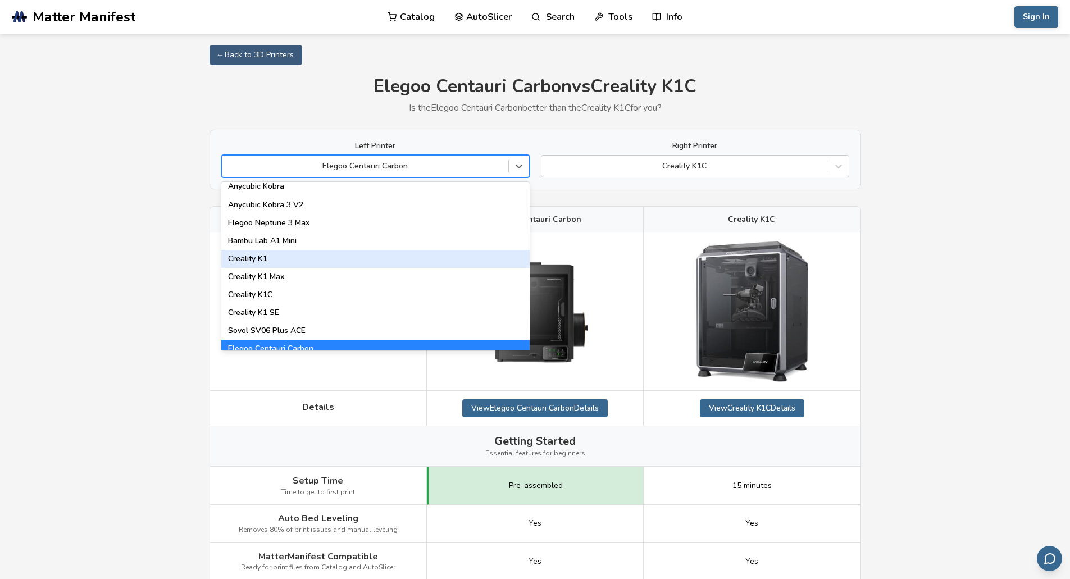
click at [293, 262] on div "Creality K1" at bounding box center [375, 259] width 308 height 18
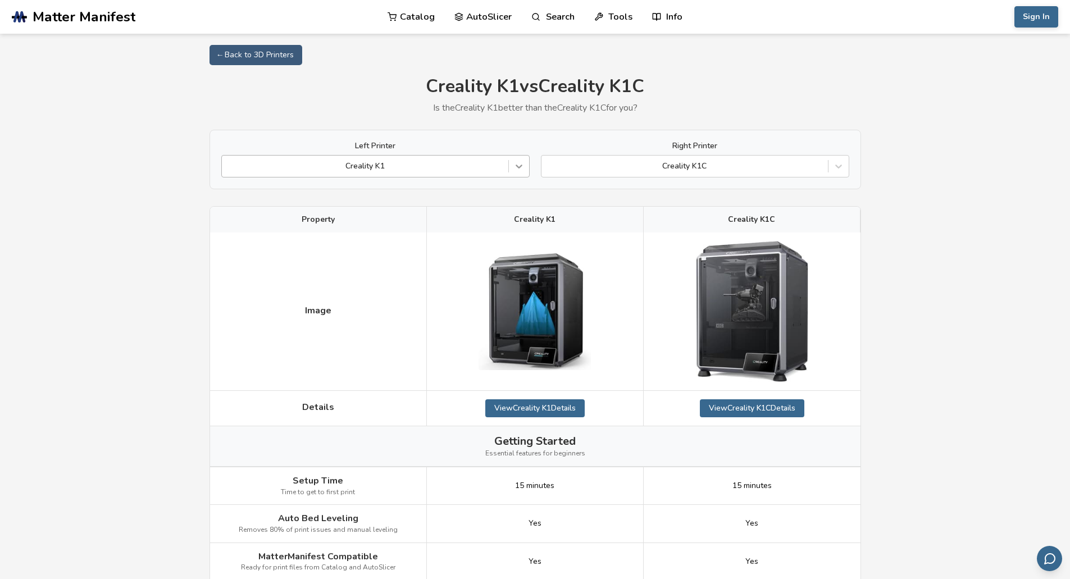
click at [511, 169] on div at bounding box center [519, 166] width 20 height 20
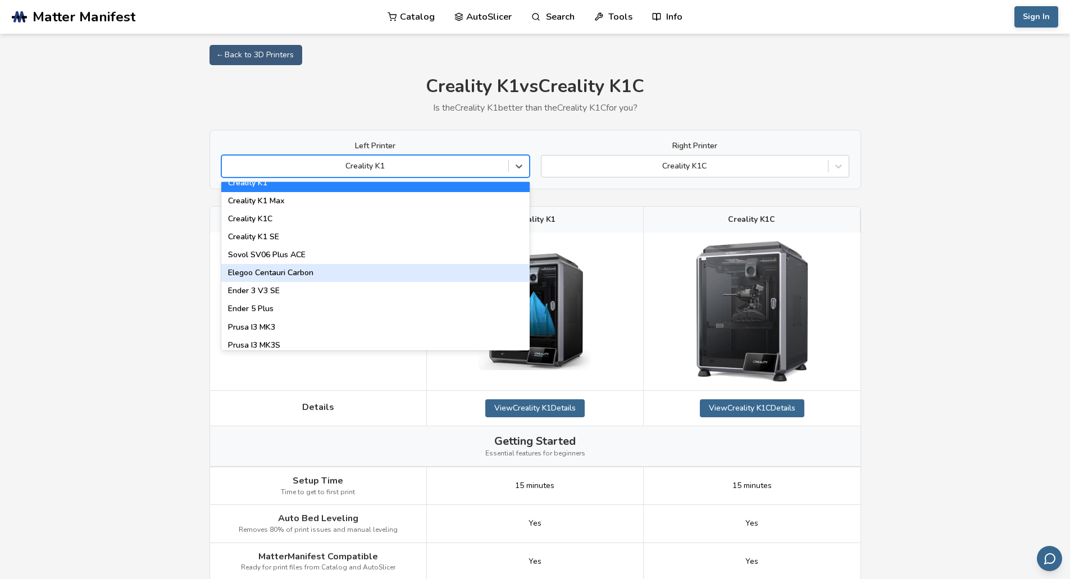
scroll to position [337, 0]
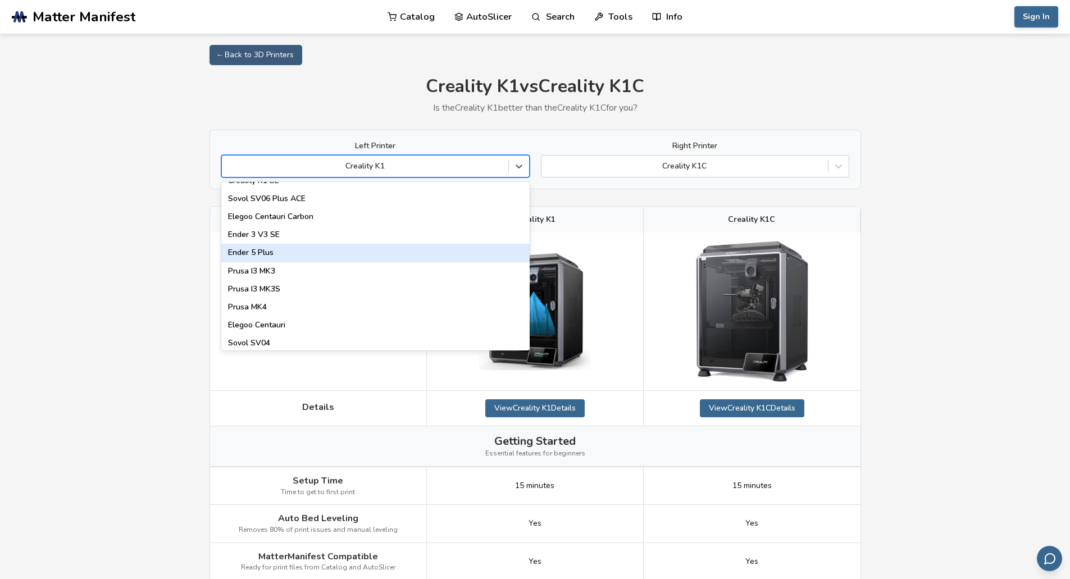
click at [335, 257] on div "Ender 5 Plus" at bounding box center [375, 253] width 308 height 18
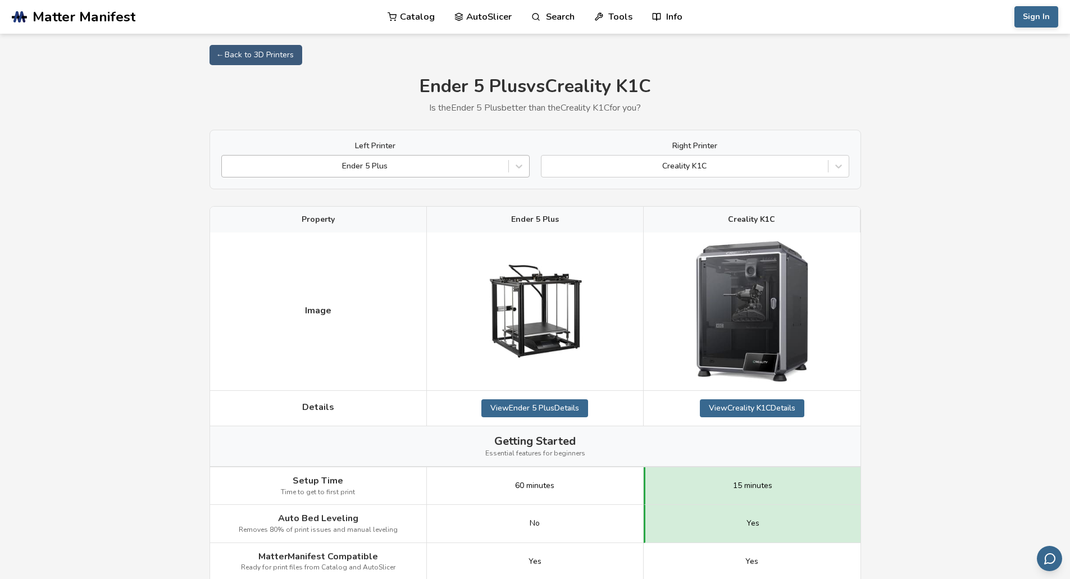
click at [392, 164] on div at bounding box center [365, 166] width 275 height 11
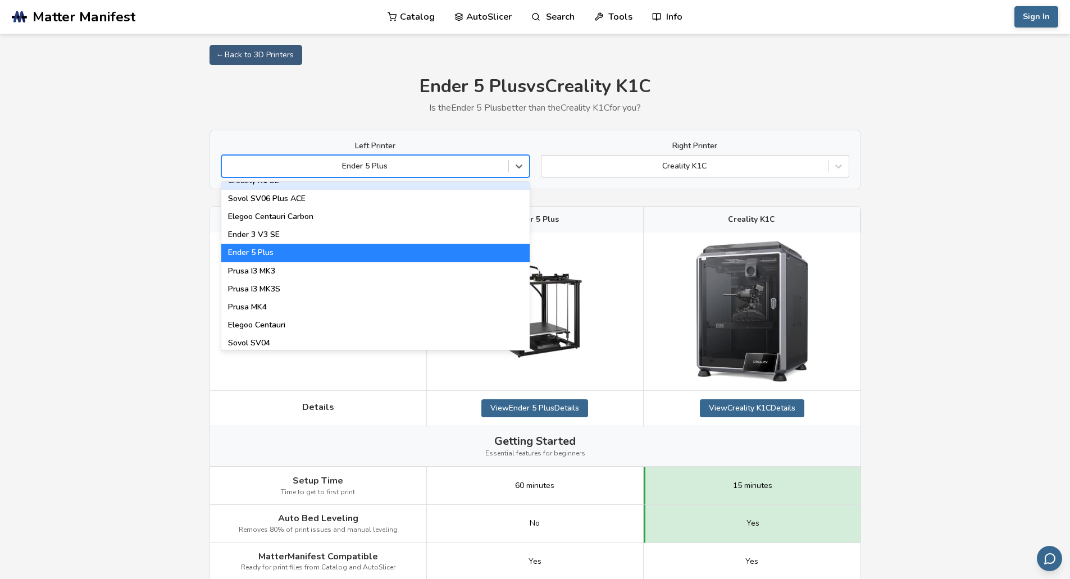
scroll to position [393, 0]
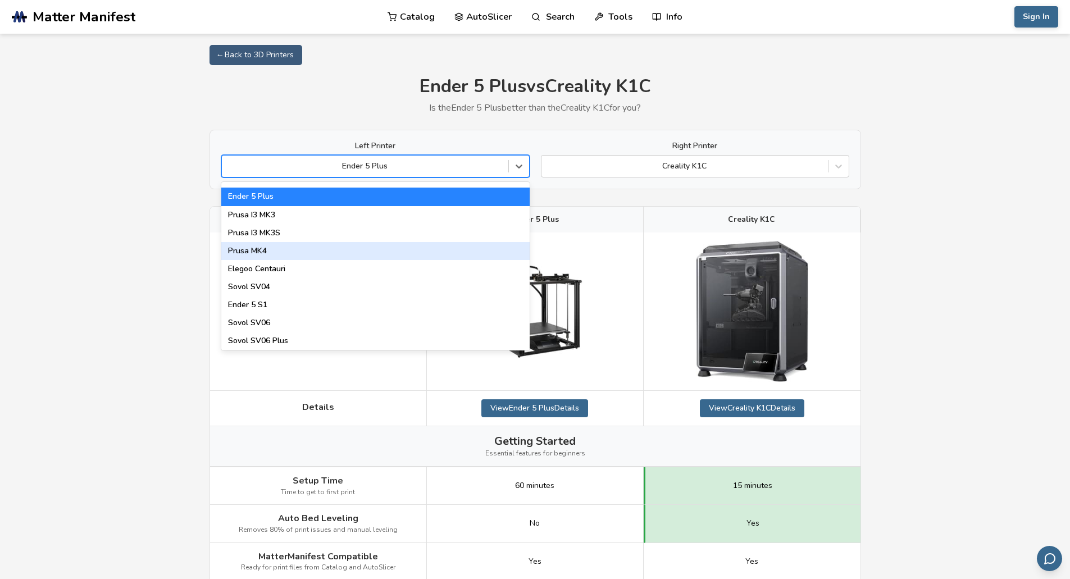
click at [394, 251] on div "Prusa MK4" at bounding box center [375, 251] width 308 height 18
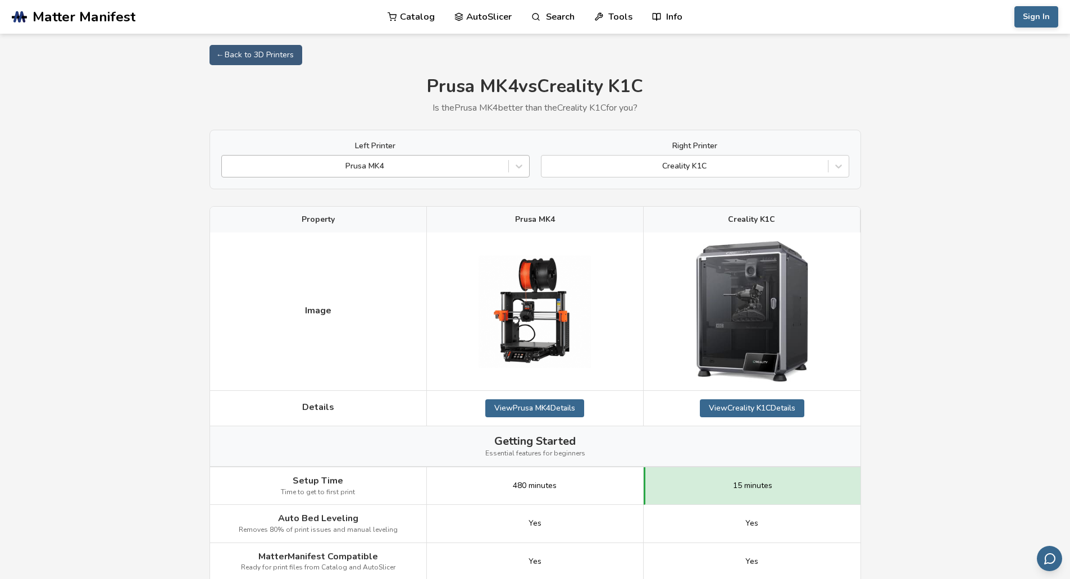
click at [488, 165] on div at bounding box center [365, 166] width 275 height 11
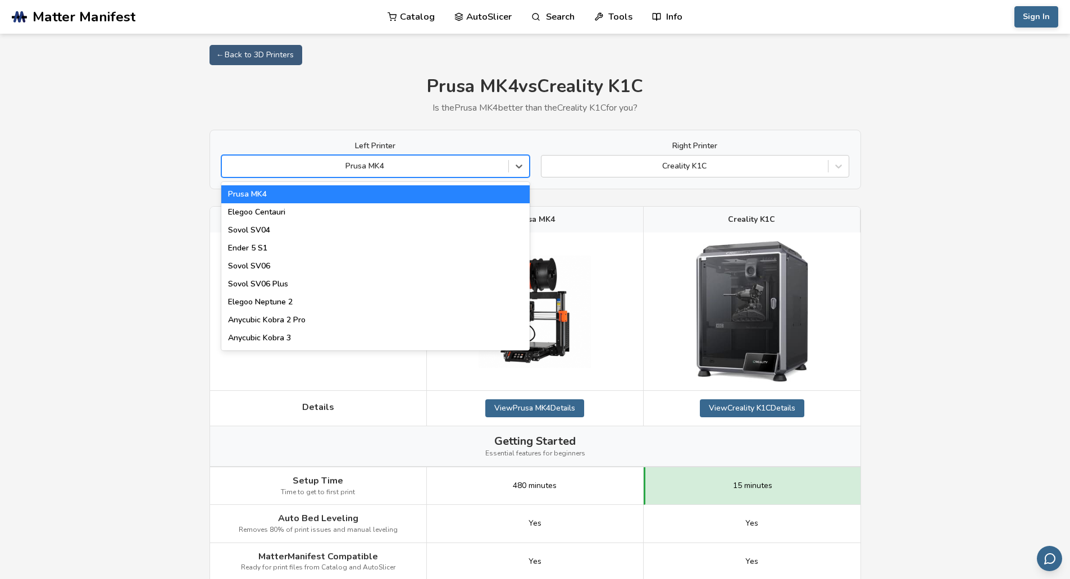
scroll to position [449, 0]
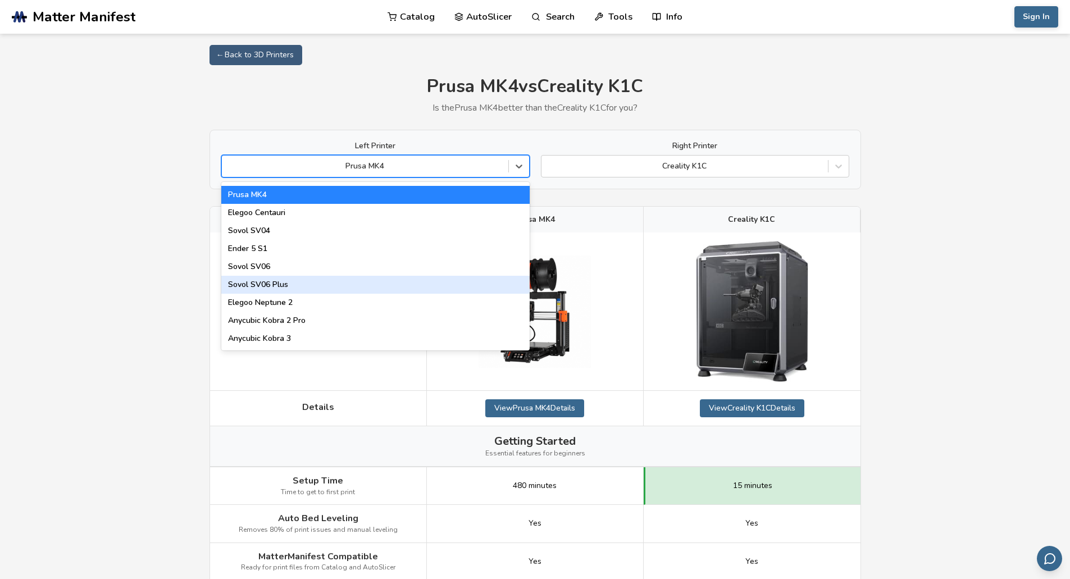
click at [394, 288] on div "Sovol SV06 Plus" at bounding box center [375, 285] width 308 height 18
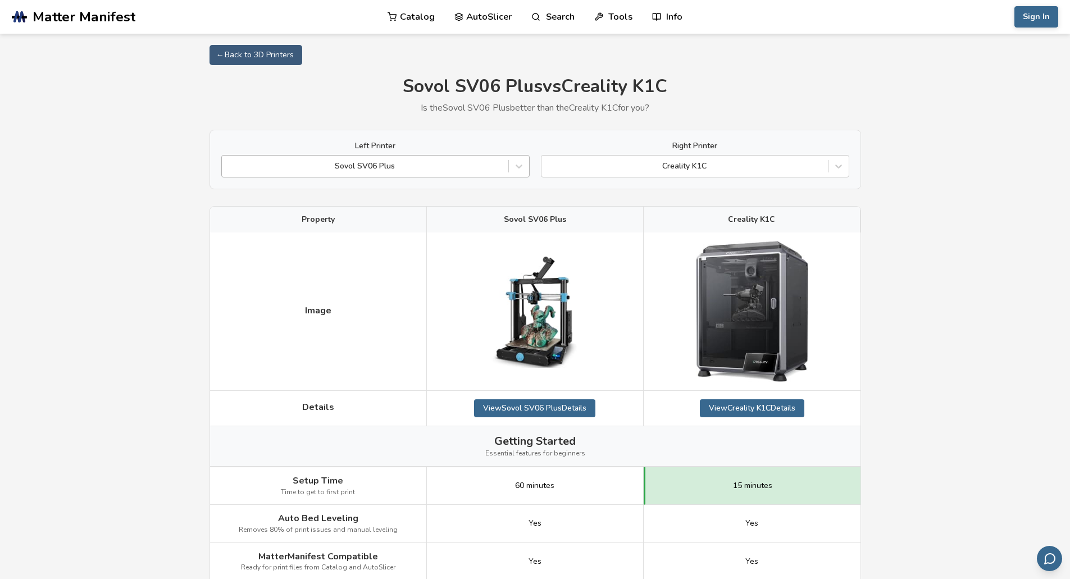
click at [344, 169] on div at bounding box center [365, 166] width 275 height 11
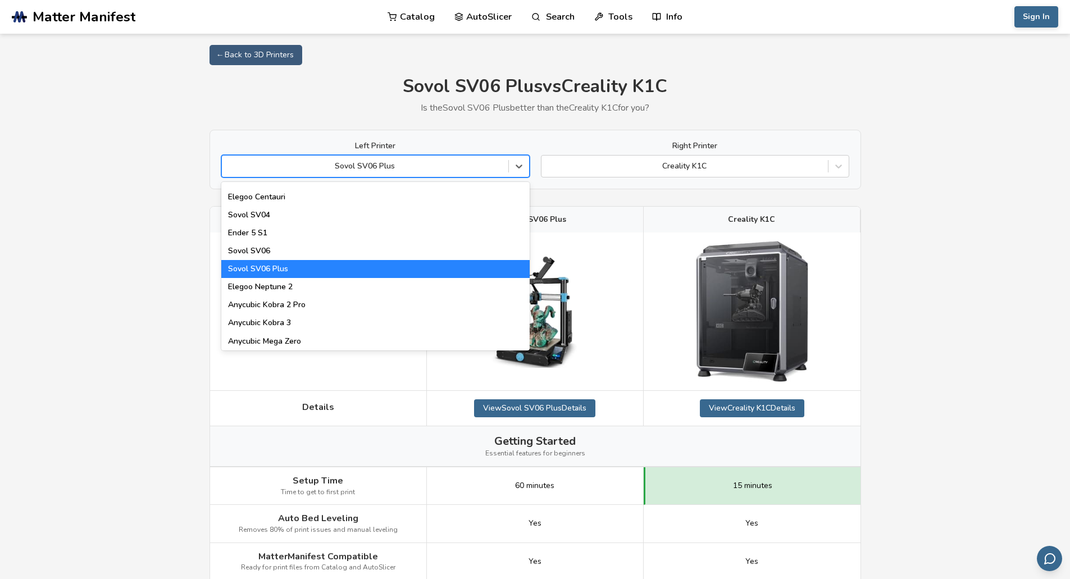
scroll to position [506, 0]
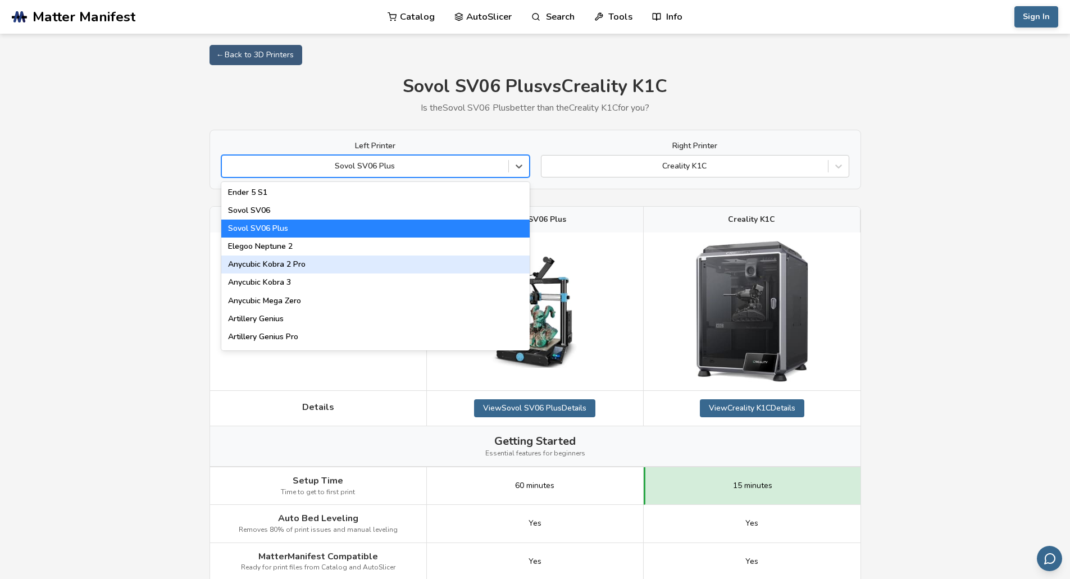
click at [339, 266] on div "Anycubic Kobra 2 Pro" at bounding box center [375, 265] width 308 height 18
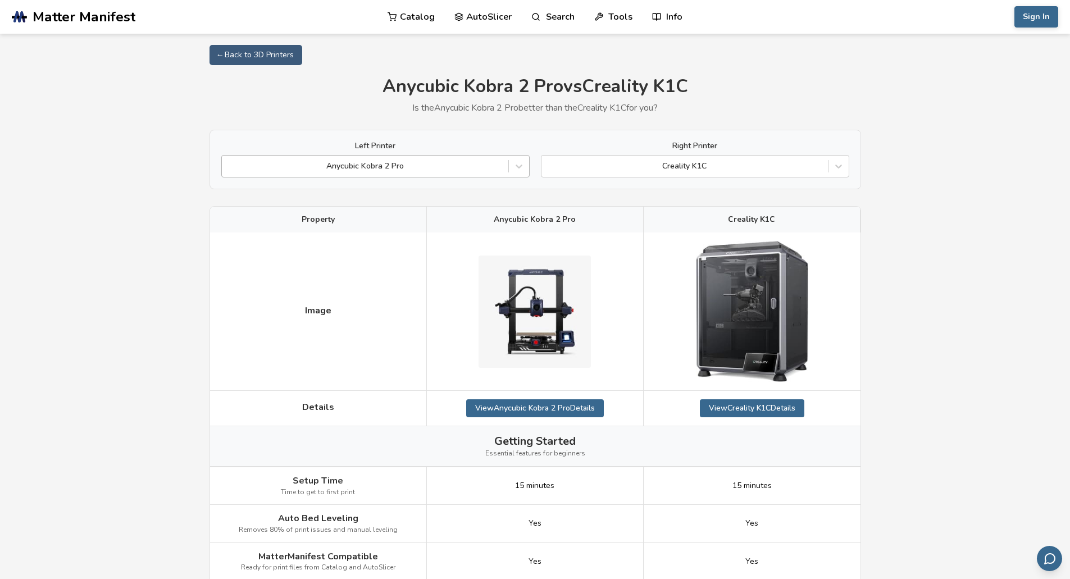
click at [431, 170] on div at bounding box center [365, 166] width 275 height 11
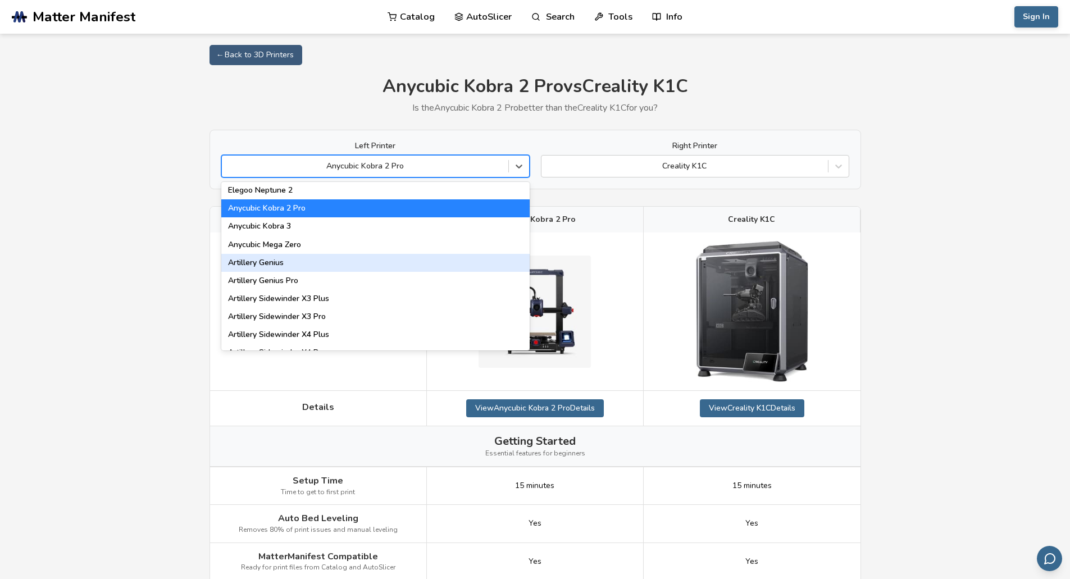
scroll to position [618, 0]
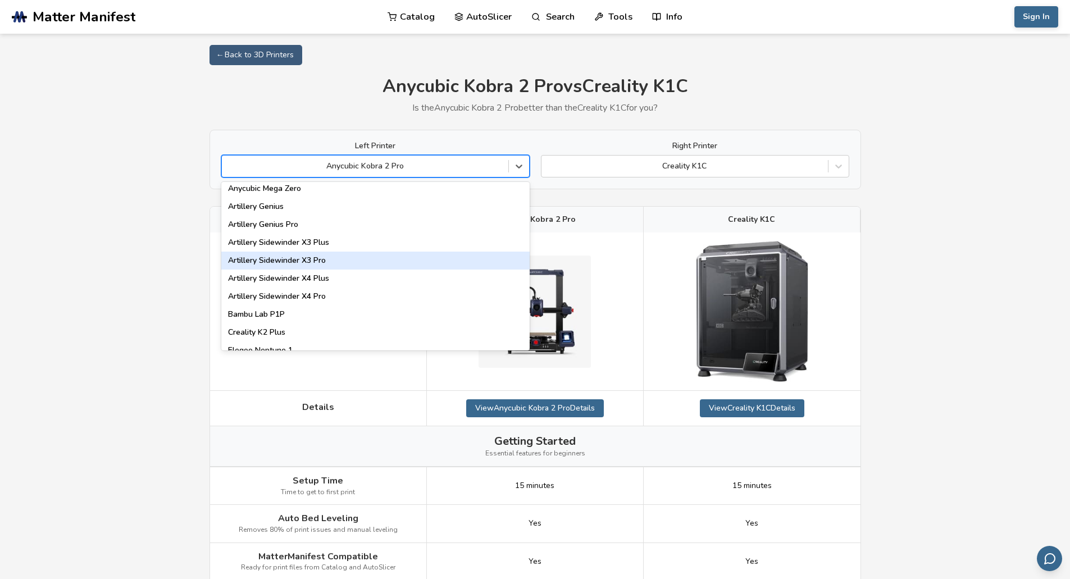
click at [315, 264] on div "Artillery Sidewinder X3 Pro" at bounding box center [375, 261] width 308 height 18
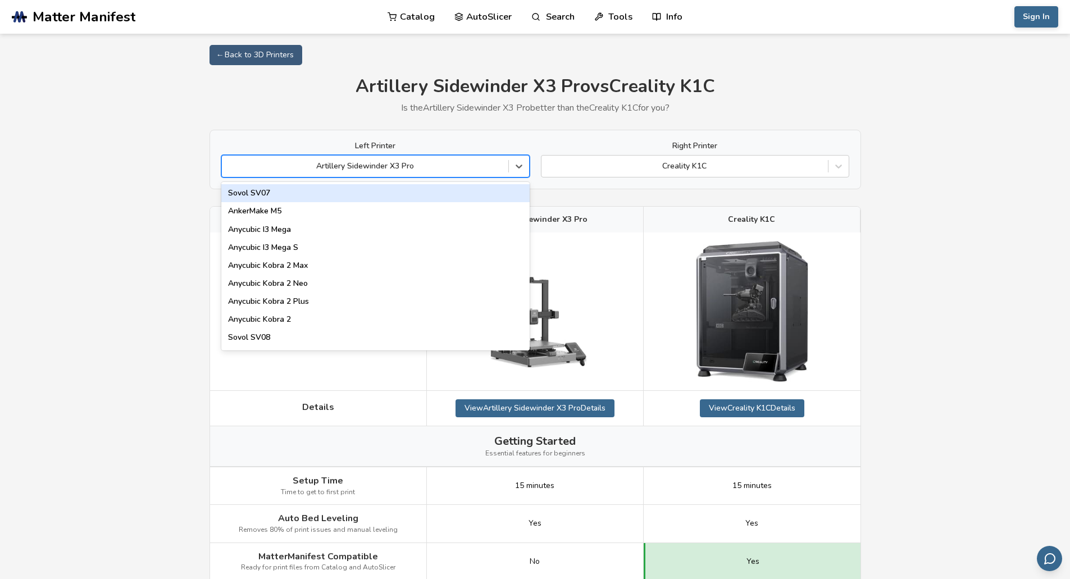
click at [360, 172] on div at bounding box center [365, 166] width 275 height 11
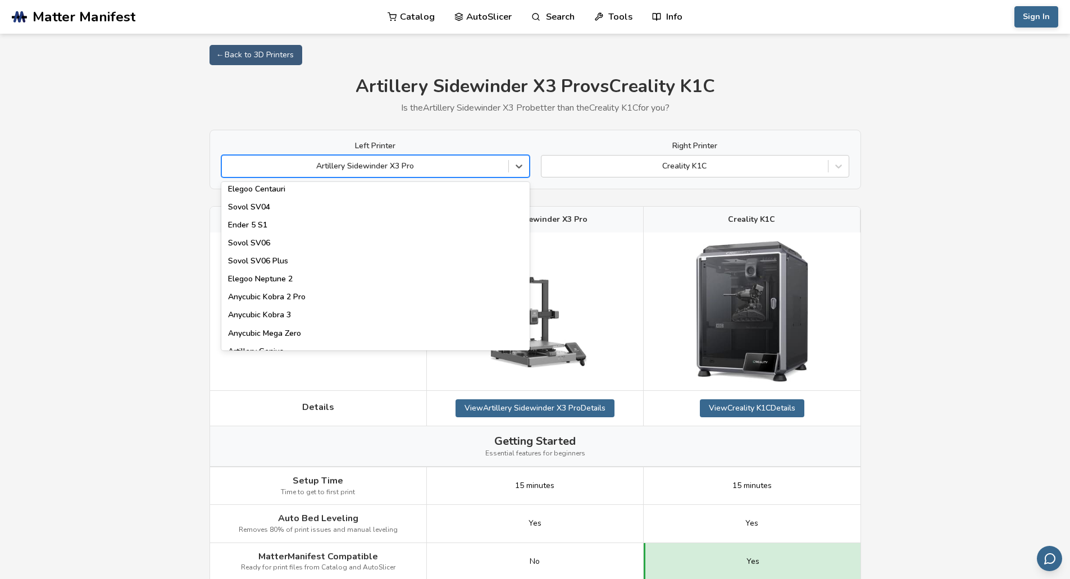
scroll to position [674, 0]
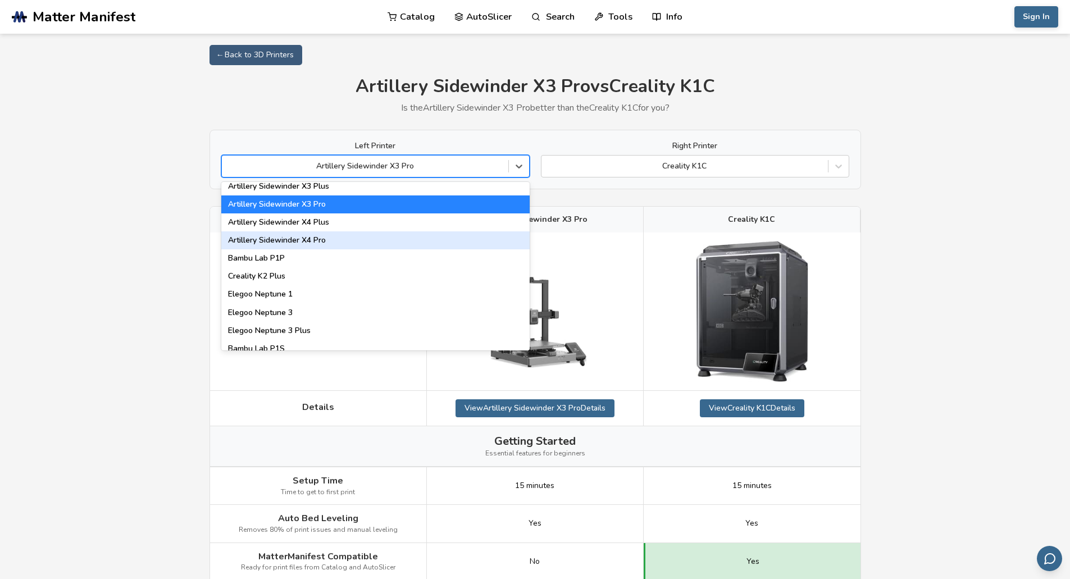
click at [353, 235] on div "Artillery Sidewinder X4 Pro" at bounding box center [375, 240] width 308 height 18
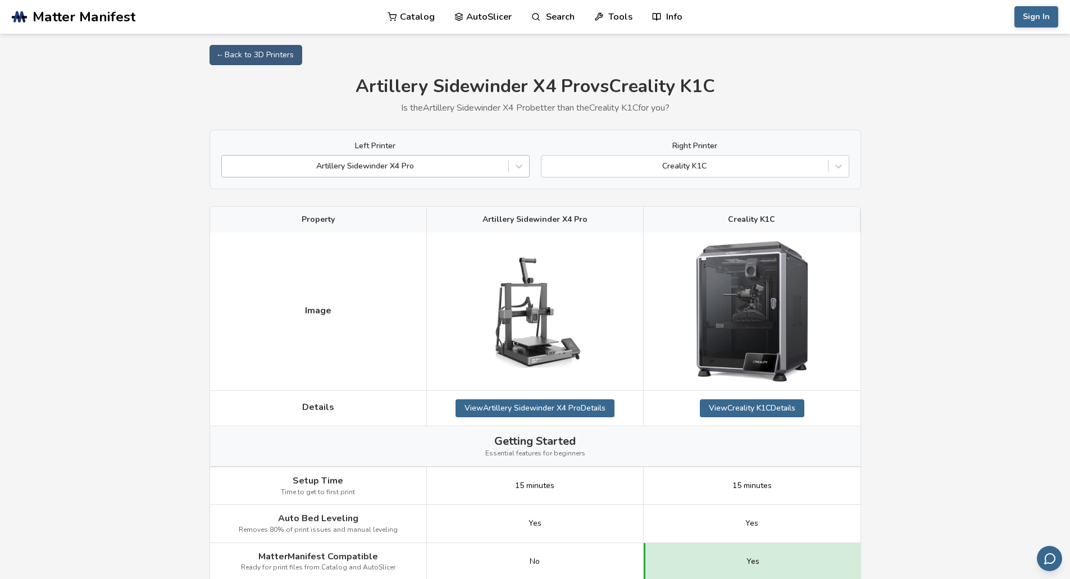
click at [481, 166] on div at bounding box center [365, 166] width 275 height 11
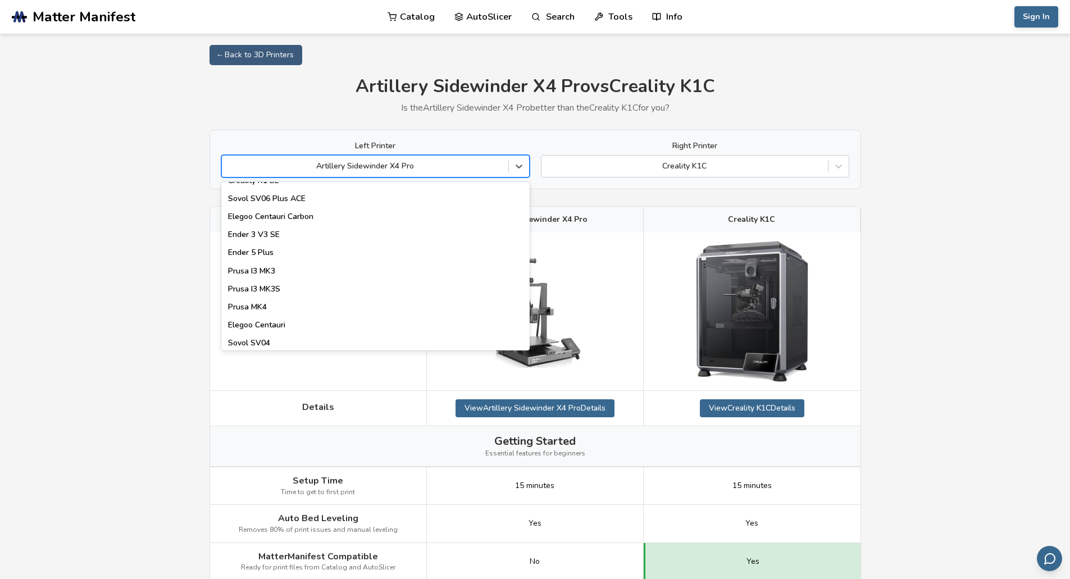
scroll to position [674, 0]
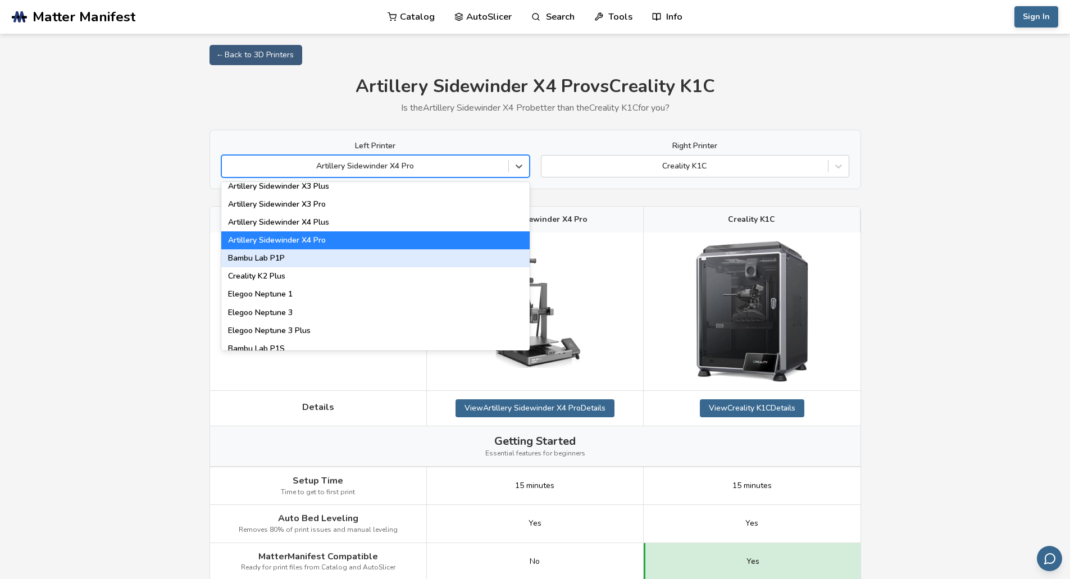
click at [322, 257] on div "Bambu Lab P1P" at bounding box center [375, 258] width 308 height 18
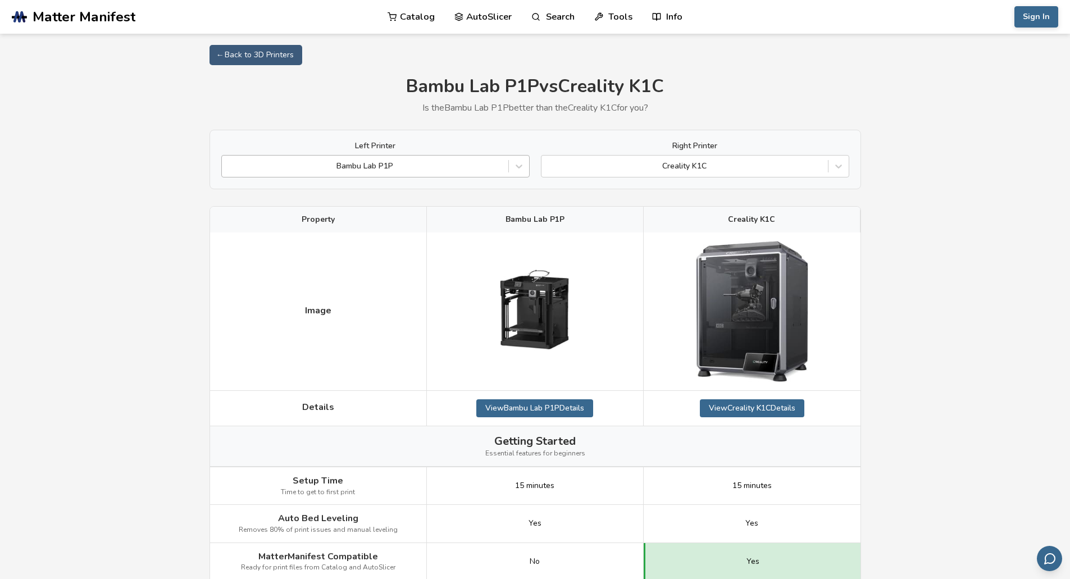
click at [369, 169] on div at bounding box center [365, 166] width 275 height 11
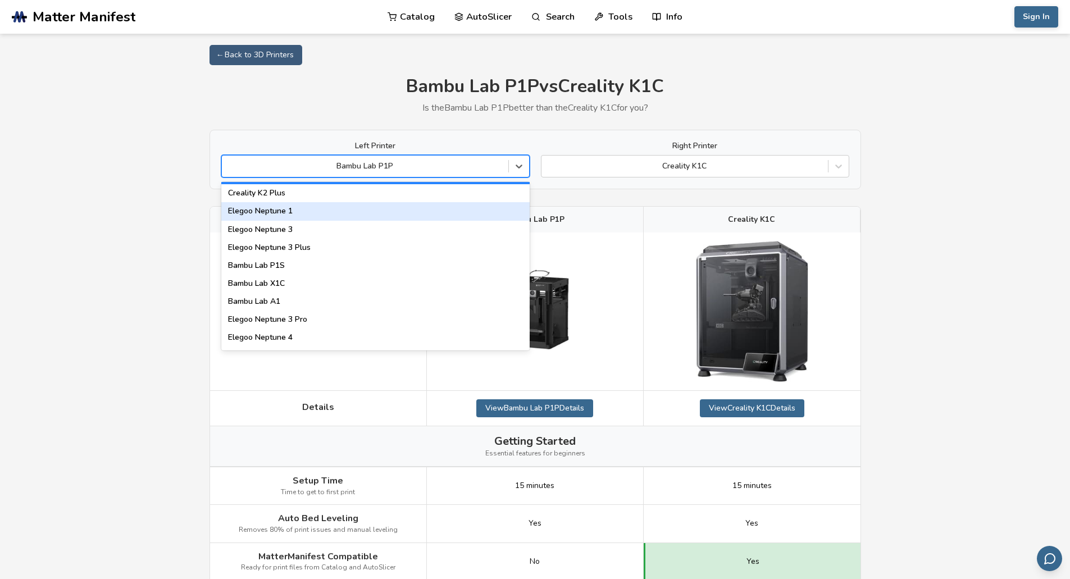
scroll to position [787, 0]
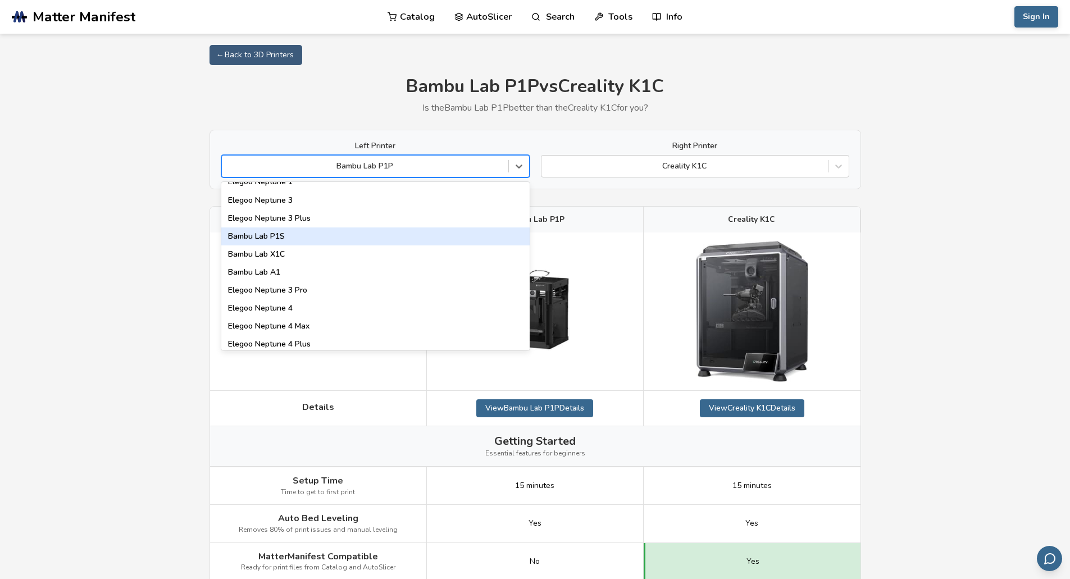
click at [318, 237] on div "Bambu Lab P1S" at bounding box center [375, 237] width 308 height 18
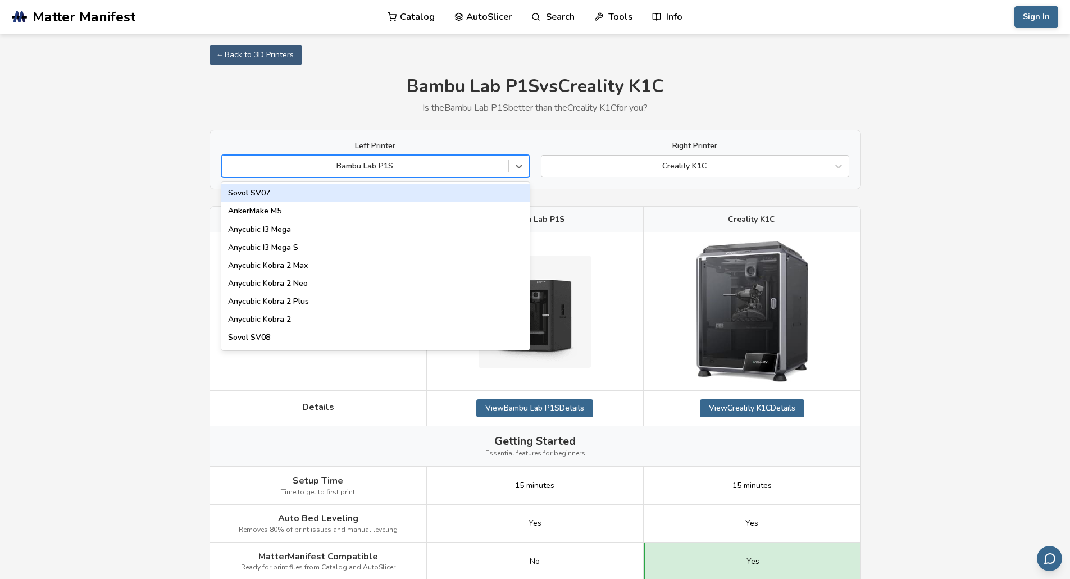
click at [437, 171] on div at bounding box center [365, 166] width 275 height 11
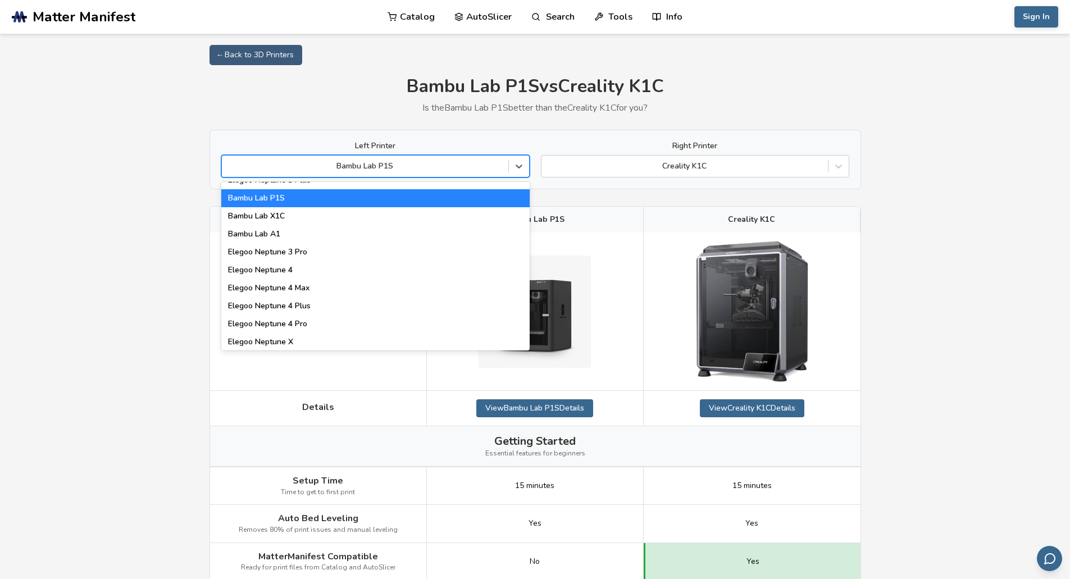
scroll to position [843, 0]
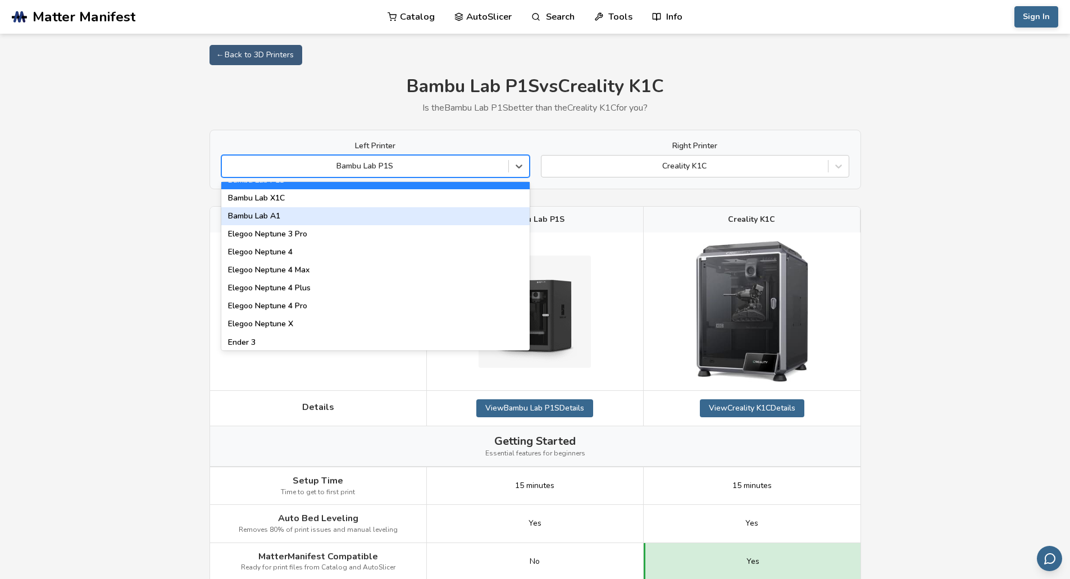
click at [385, 219] on div "Bambu Lab A1" at bounding box center [375, 216] width 308 height 18
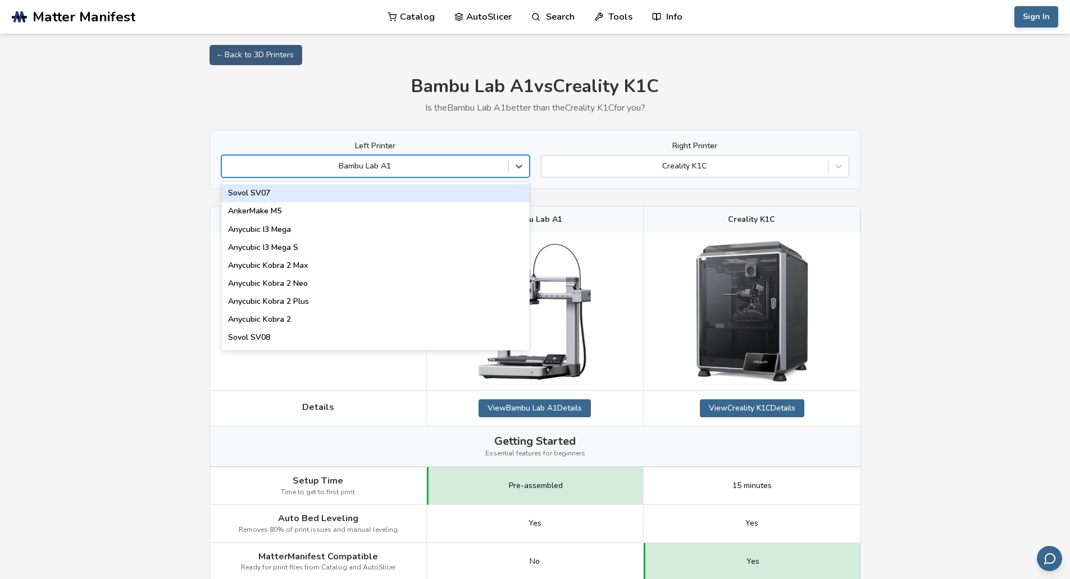
click at [405, 172] on div at bounding box center [365, 166] width 275 height 11
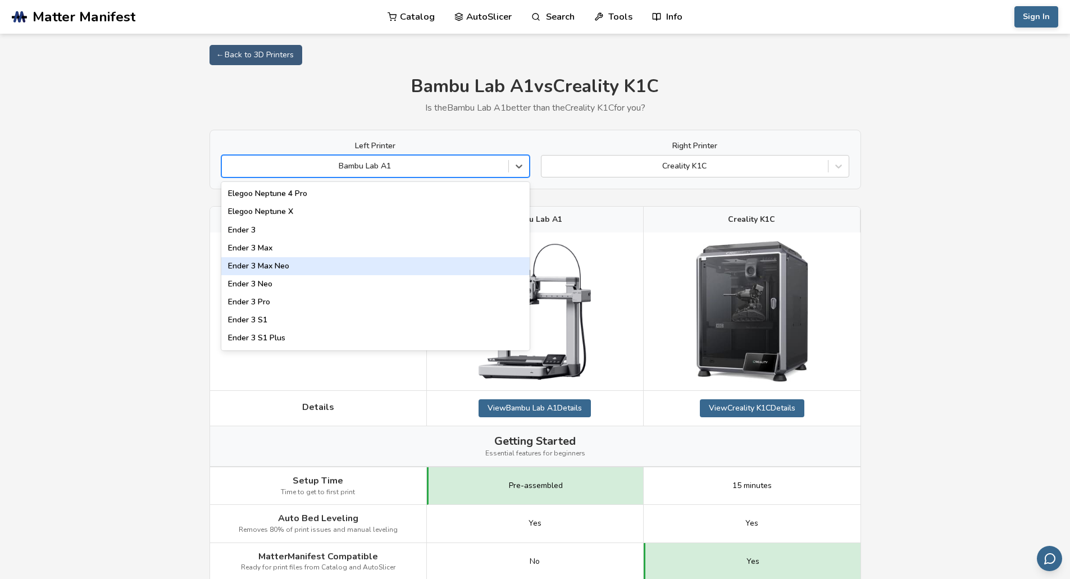
scroll to position [1011, 0]
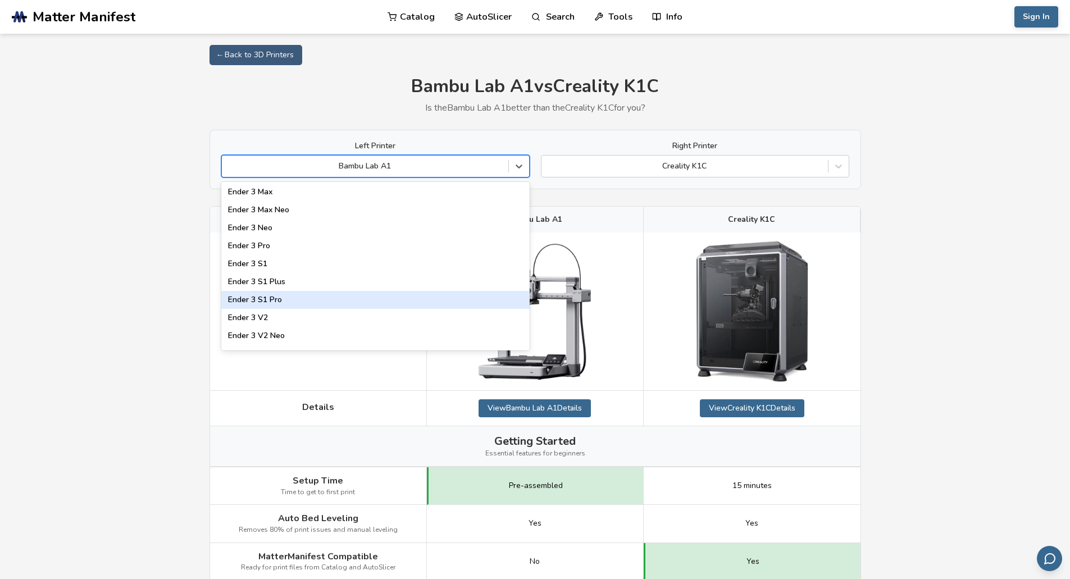
click at [315, 299] on div "Ender 3 S1 Pro" at bounding box center [375, 300] width 308 height 18
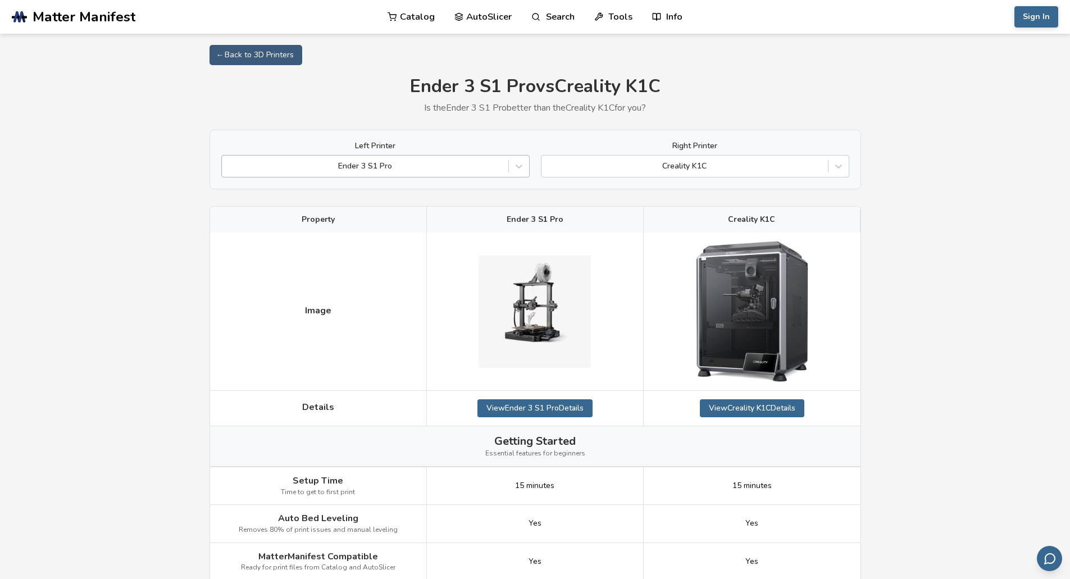
click at [374, 165] on div at bounding box center [365, 166] width 275 height 11
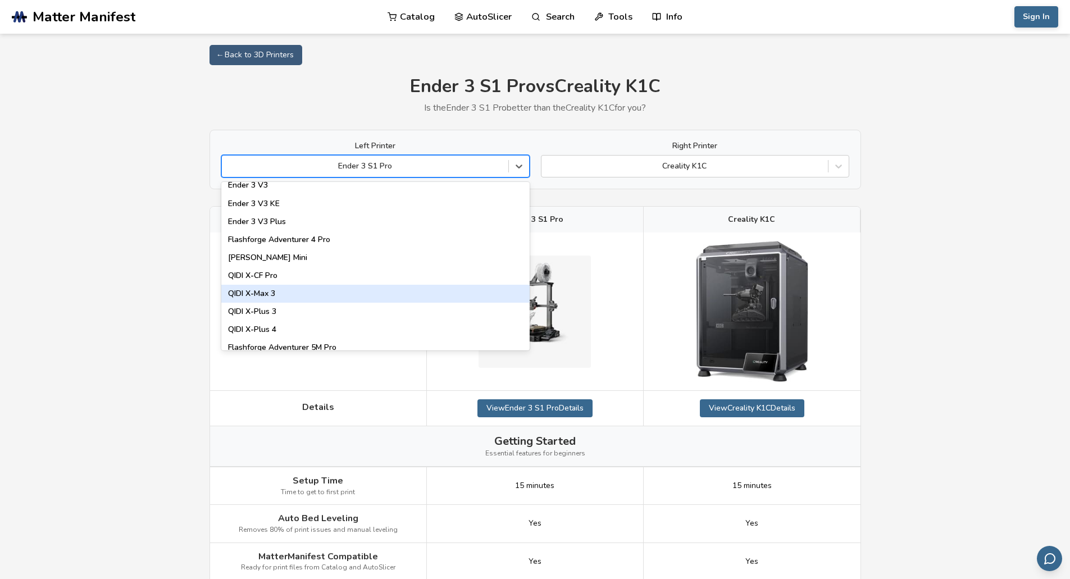
scroll to position [1124, 0]
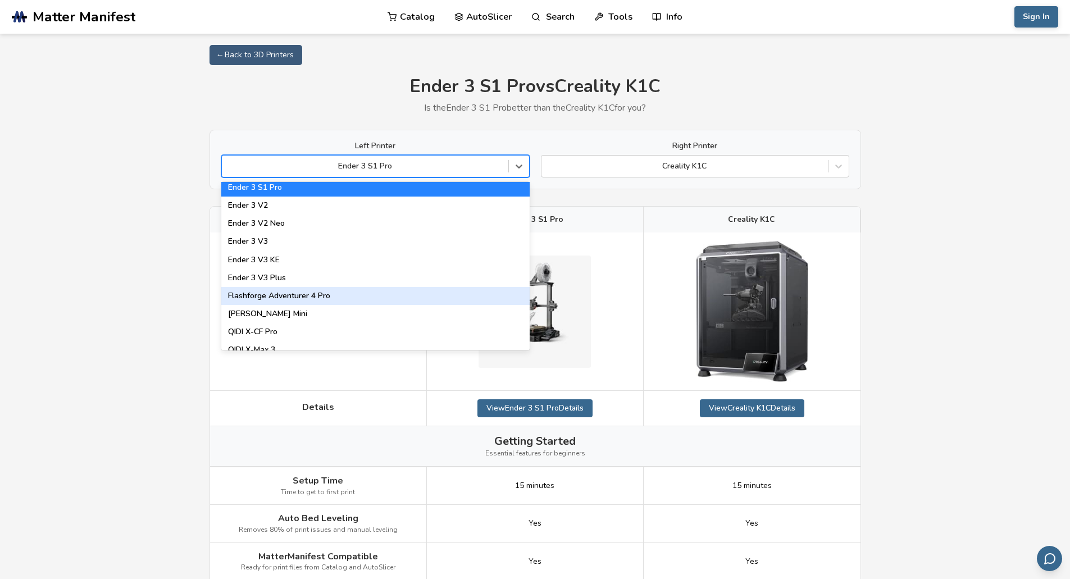
click at [329, 292] on div "Flashforge Adventurer 4 Pro" at bounding box center [375, 296] width 308 height 18
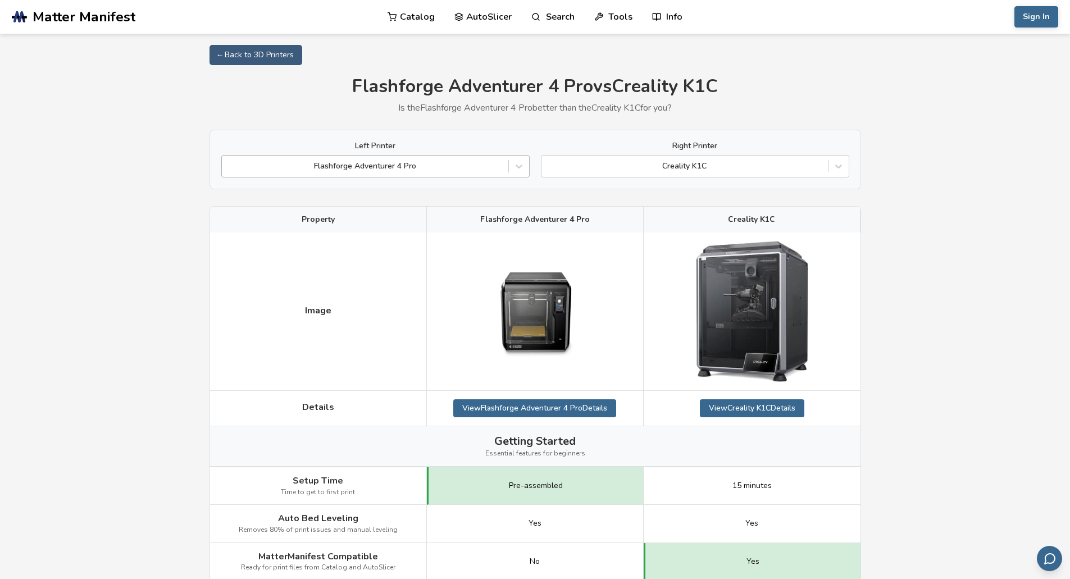
click at [409, 169] on div at bounding box center [365, 166] width 275 height 11
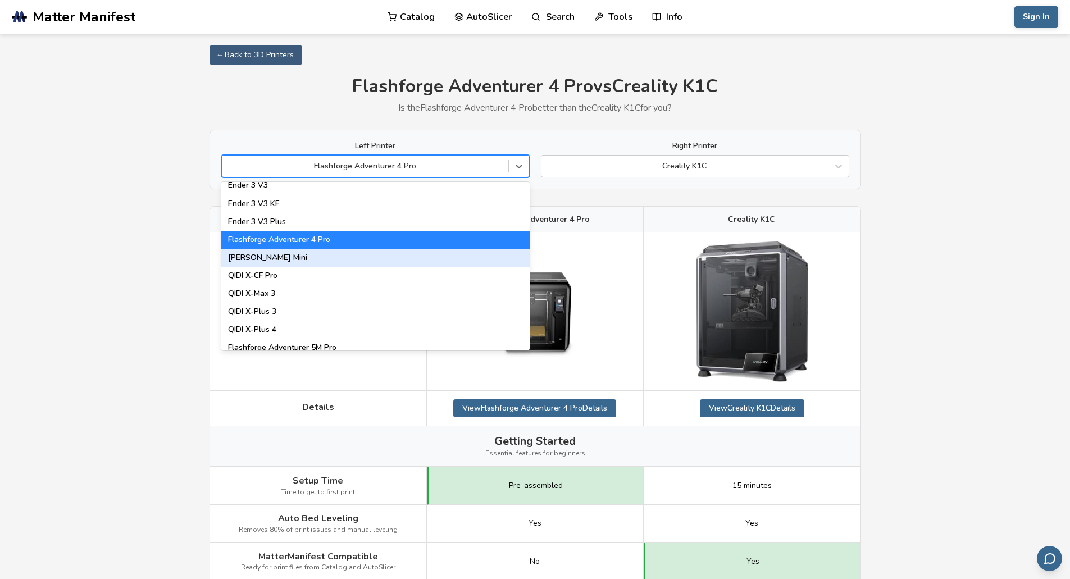
scroll to position [1236, 0]
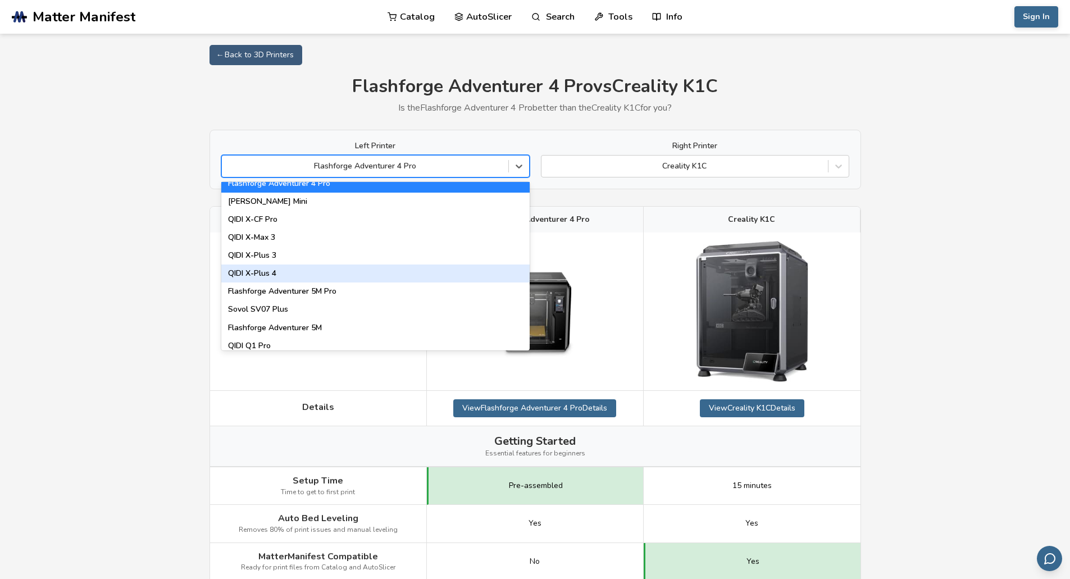
click at [351, 280] on div "QIDI X-Plus 4" at bounding box center [375, 274] width 308 height 18
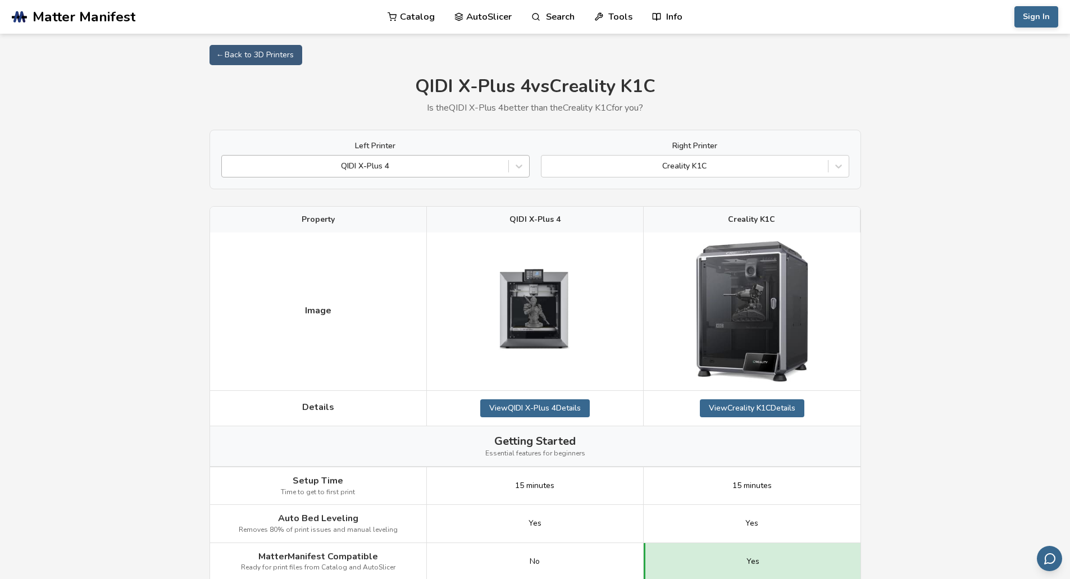
click at [418, 168] on div at bounding box center [365, 166] width 275 height 11
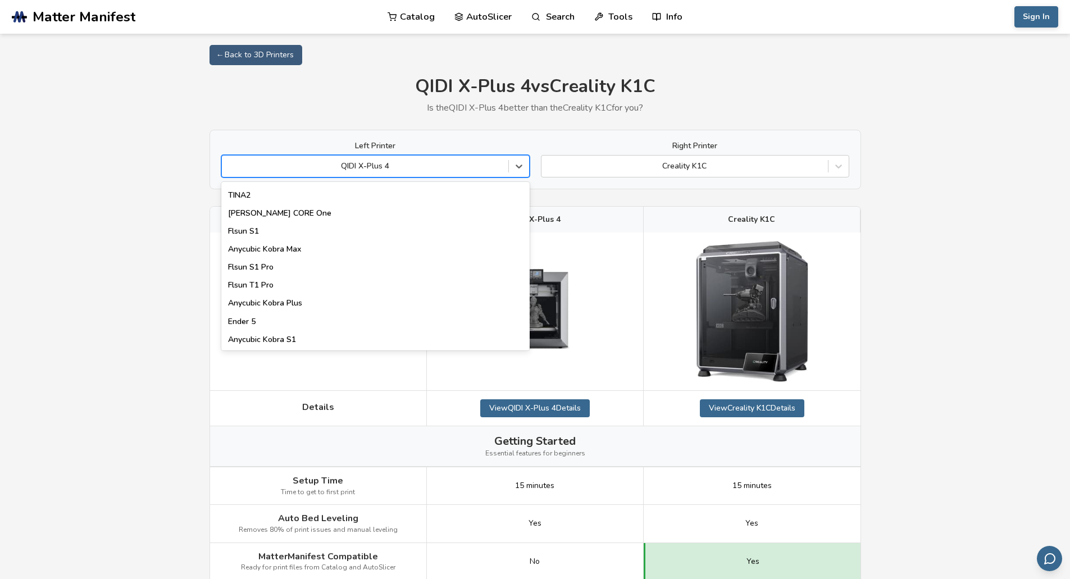
scroll to position [1329, 0]
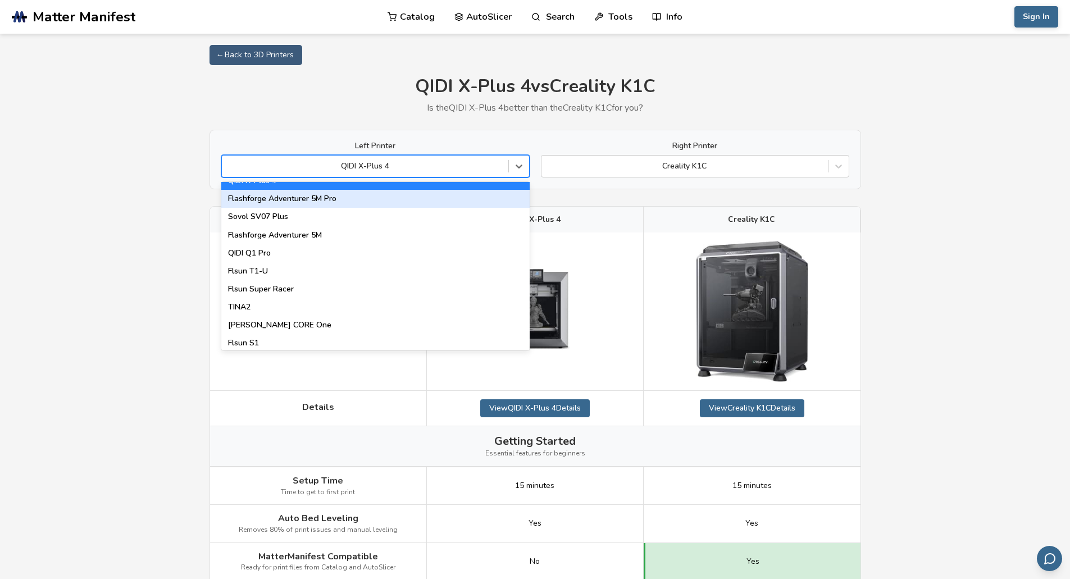
click at [302, 201] on div "Flashforge Adventurer 5M Pro" at bounding box center [375, 199] width 308 height 18
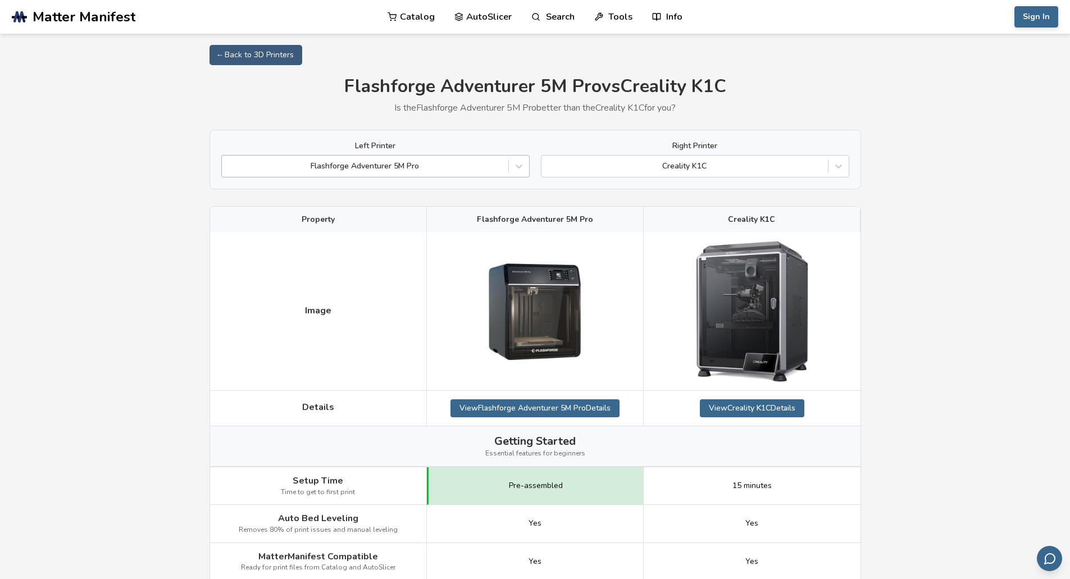
click at [347, 169] on div at bounding box center [365, 166] width 275 height 11
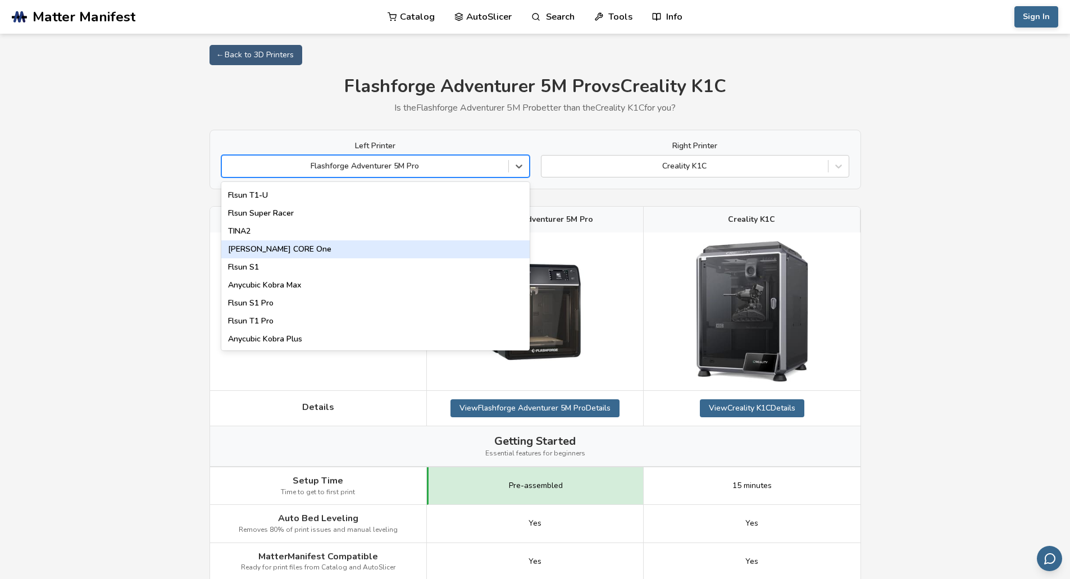
scroll to position [1441, 0]
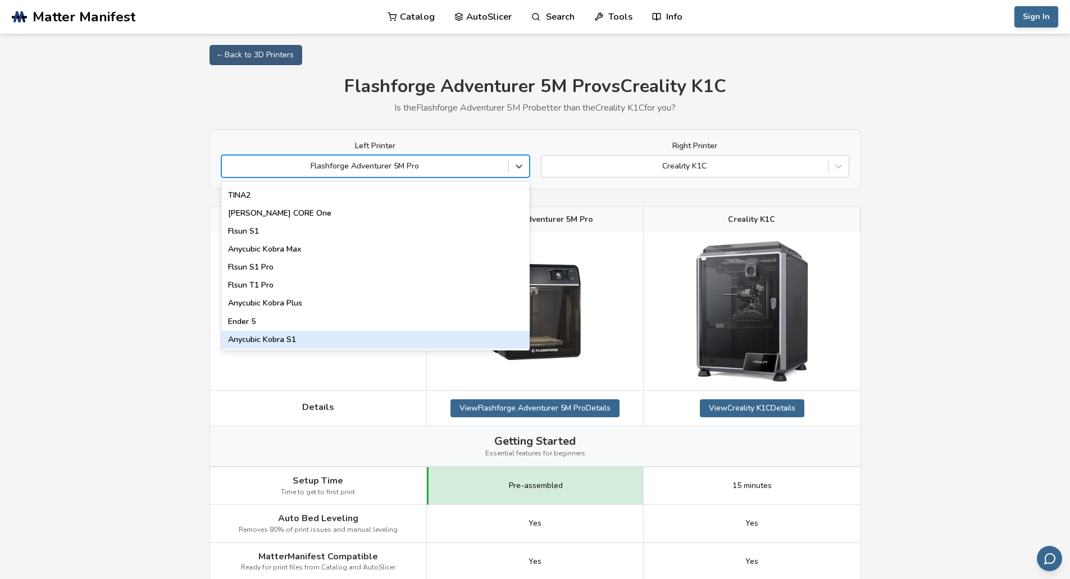
click at [311, 343] on div "Anycubic Kobra S1" at bounding box center [375, 340] width 308 height 18
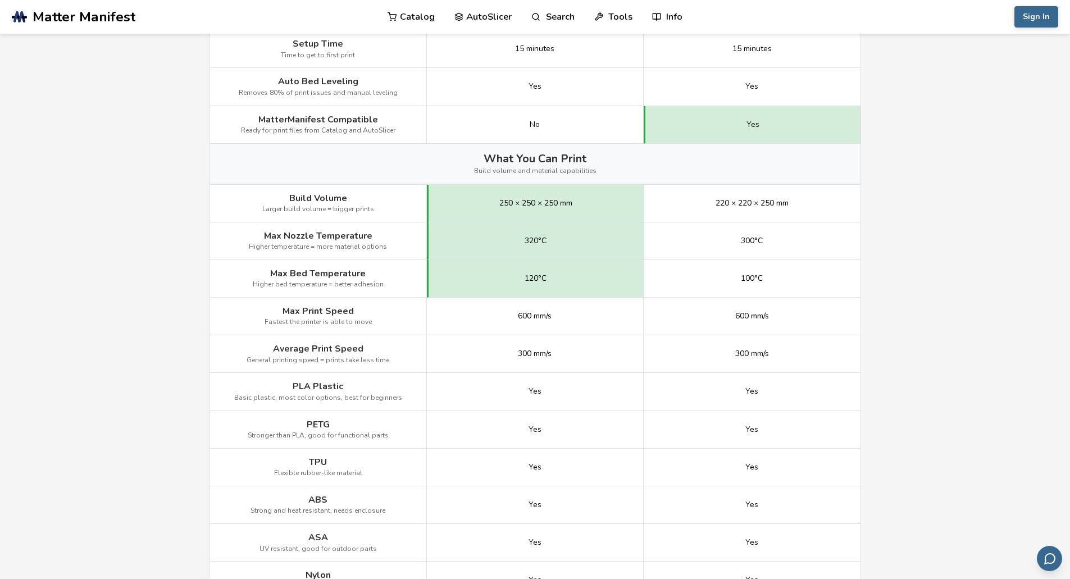
scroll to position [431, 0]
